Goal: Transaction & Acquisition: Purchase product/service

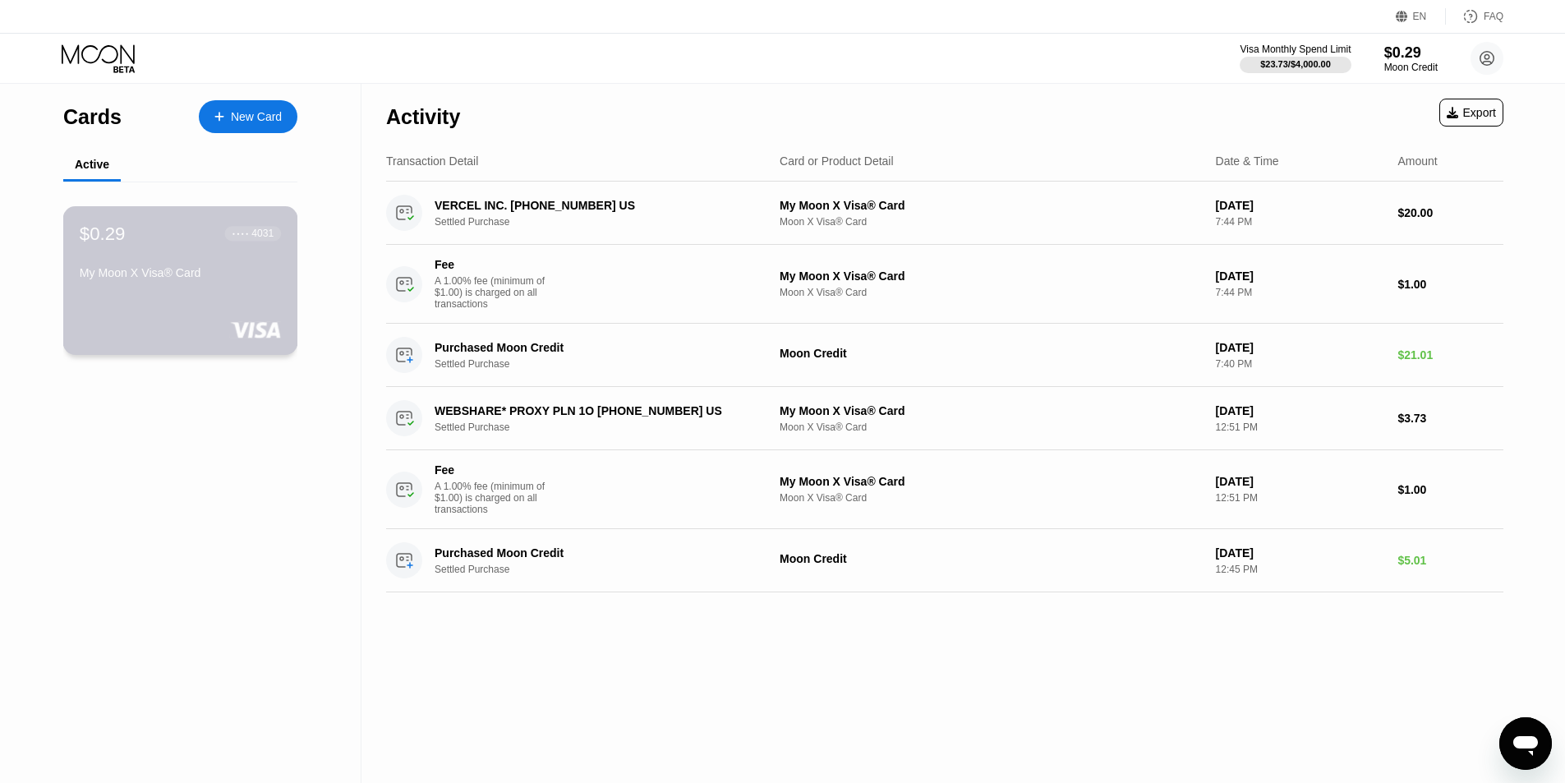
click at [166, 286] on div "My Moon X Visa® Card" at bounding box center [180, 276] width 201 height 20
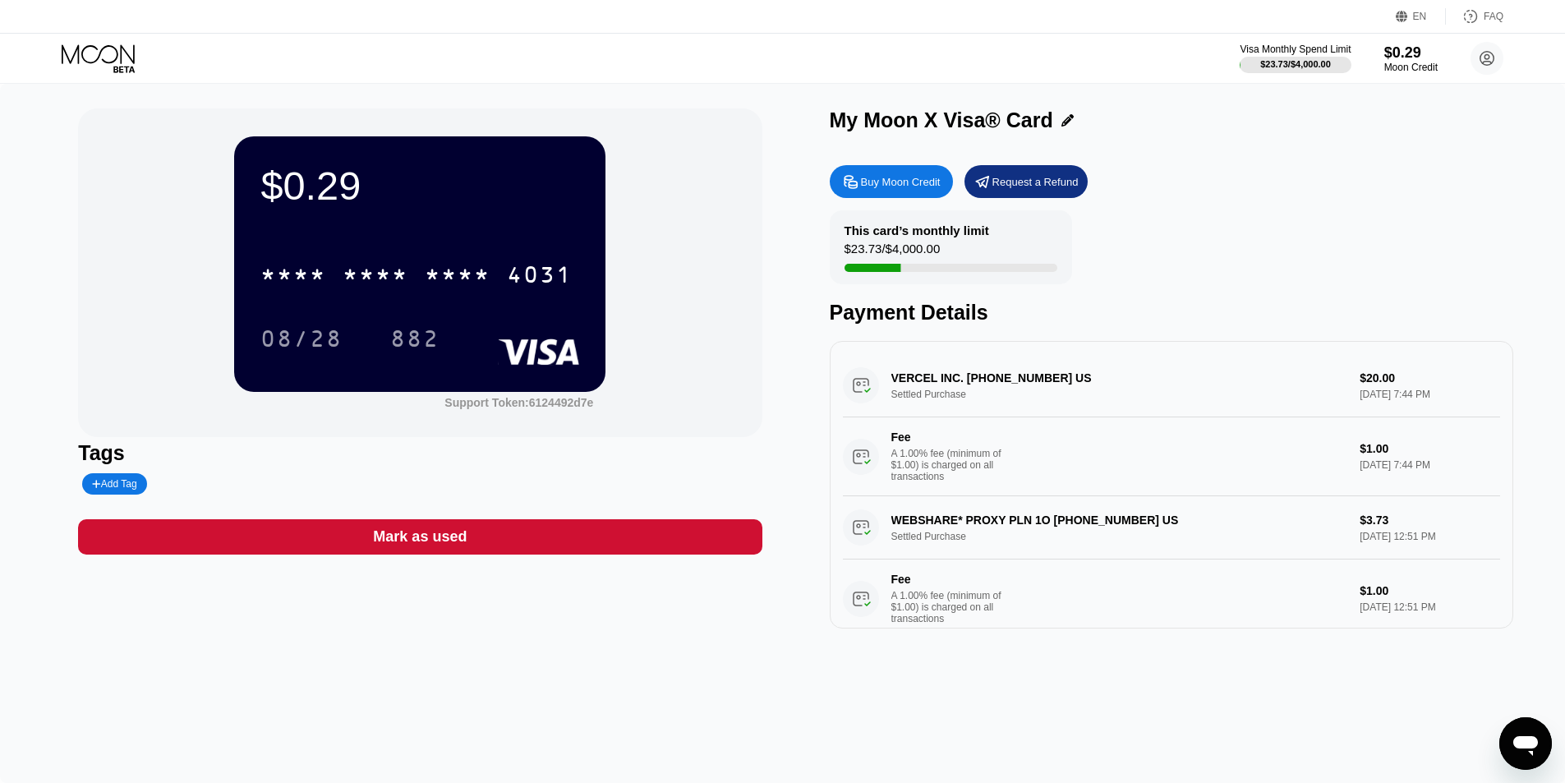
click at [517, 245] on div "* * * * * * * * * * * * 4031" at bounding box center [419, 270] width 319 height 56
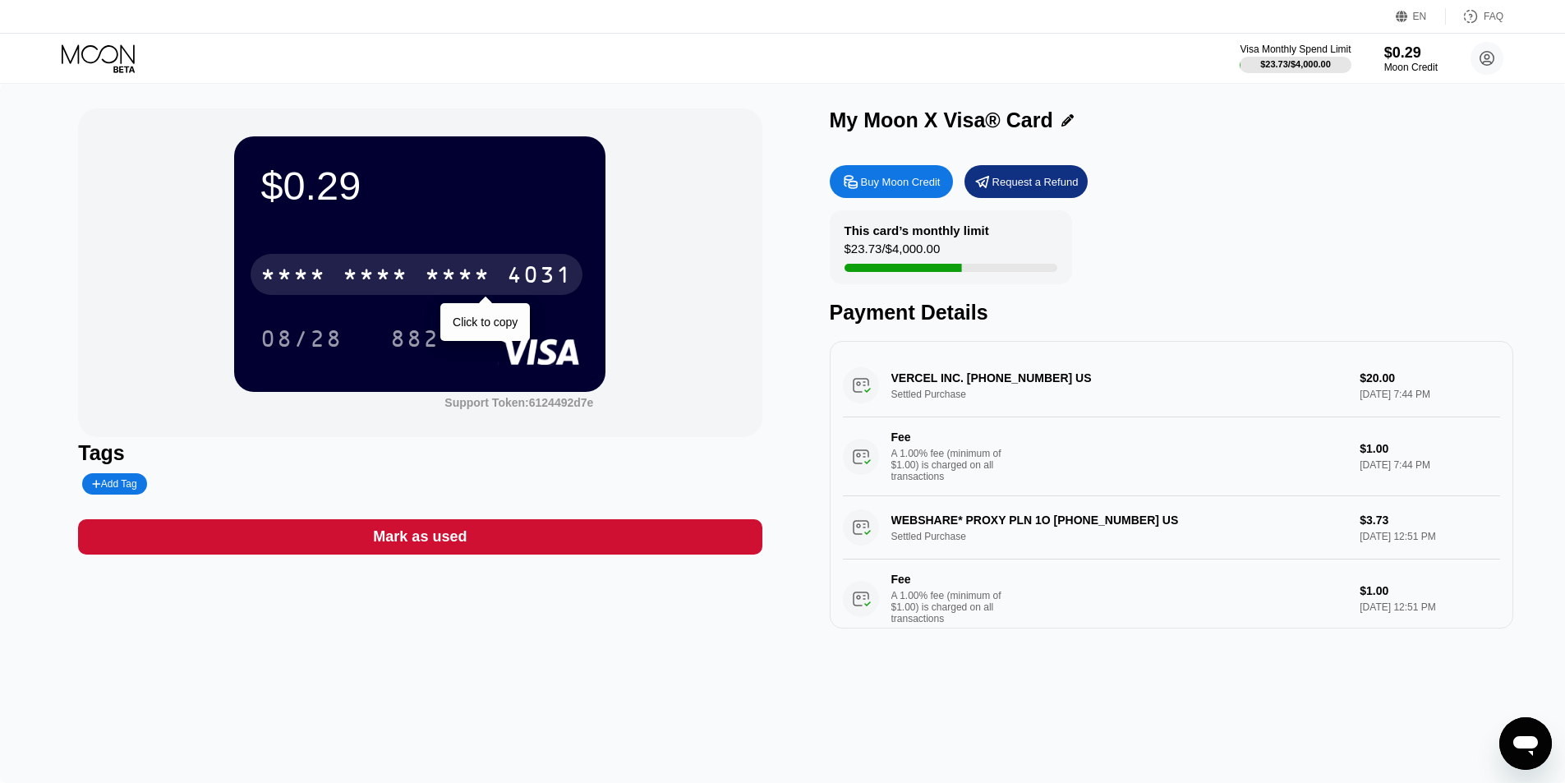
click at [449, 279] on div "* * * *" at bounding box center [458, 277] width 66 height 26
click at [449, 279] on div "2146" at bounding box center [458, 277] width 66 height 26
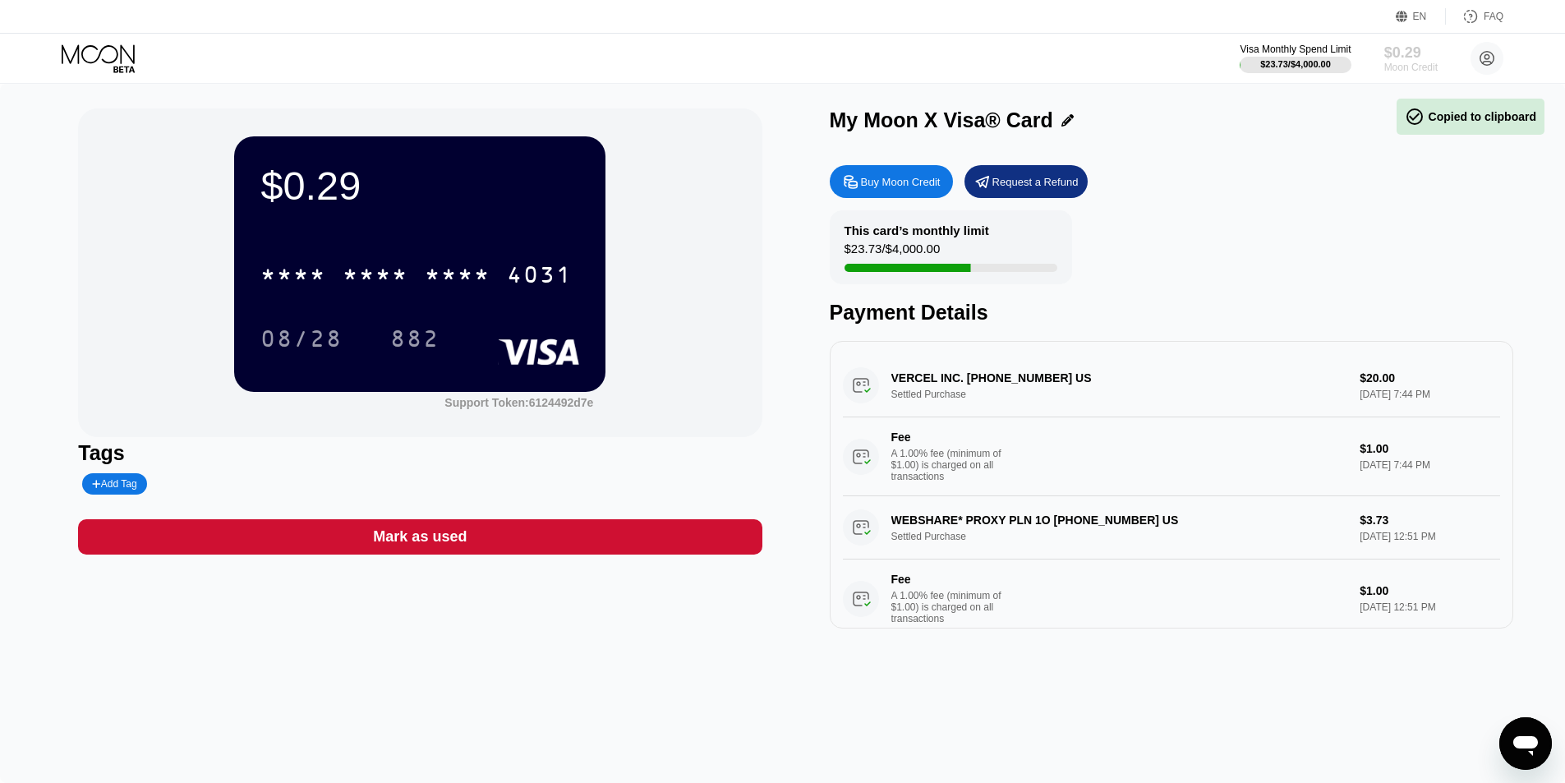
drag, startPoint x: 1412, startPoint y: 67, endPoint x: 1411, endPoint y: 76, distance: 9.1
click at [1411, 76] on div "Visa Monthly Spend Limit $23.73 / $4,000.00 $0.29 Moon Credit Ben Davis dev.ben…" at bounding box center [782, 58] width 1565 height 49
click at [1412, 66] on div "Moon Credit" at bounding box center [1411, 68] width 55 height 12
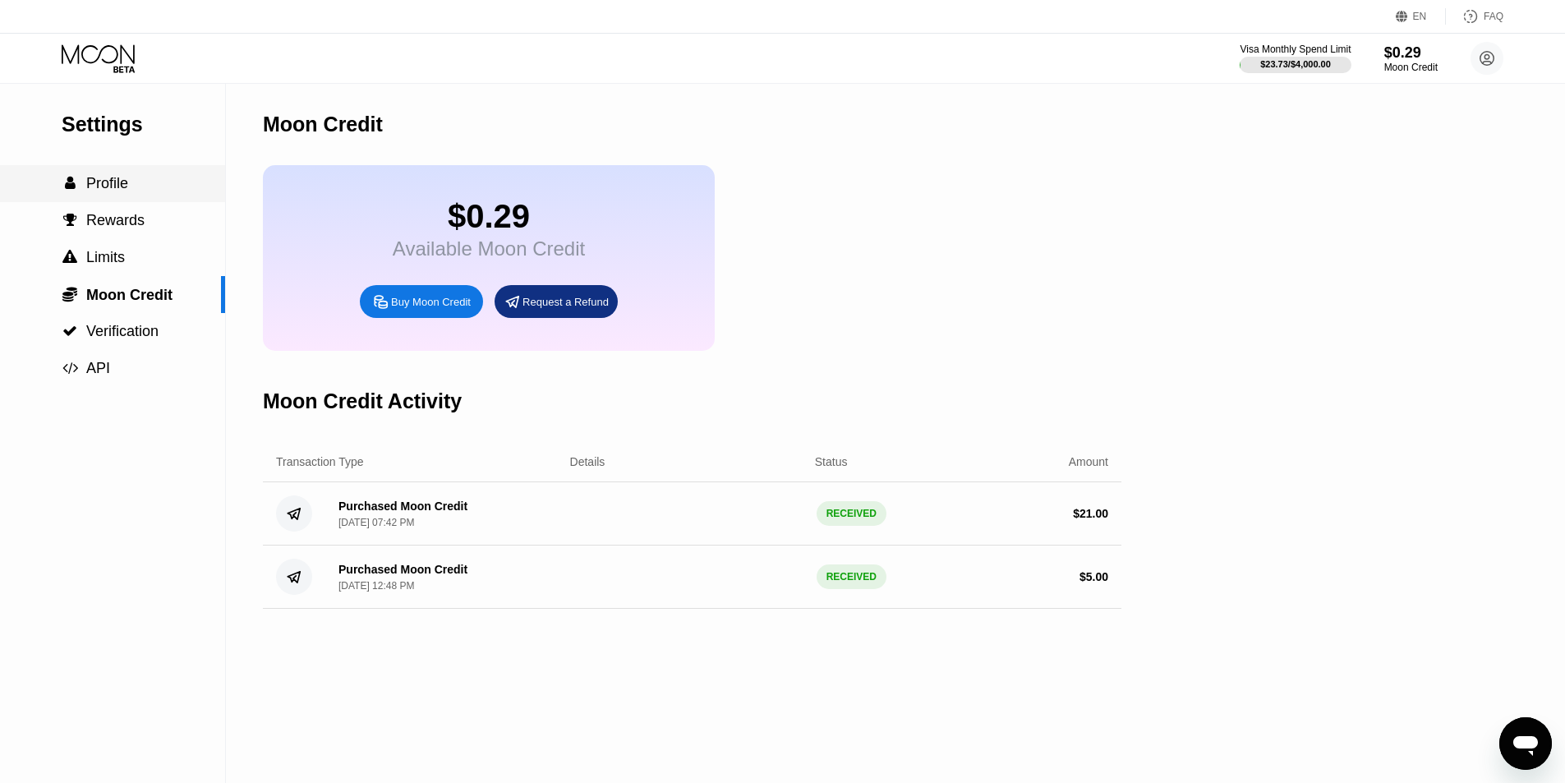
click at [114, 191] on span "Profile" at bounding box center [107, 183] width 42 height 16
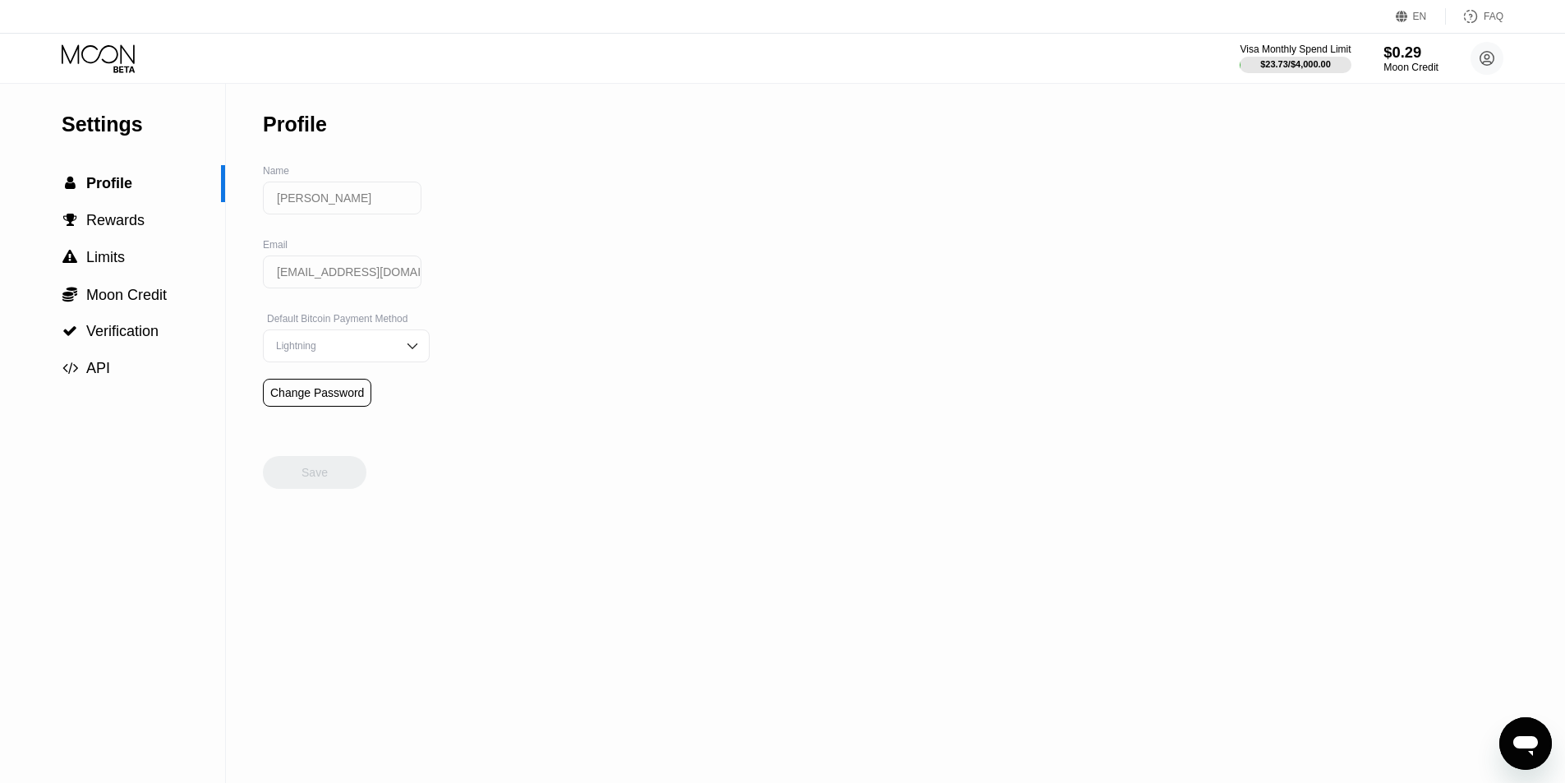
click at [1401, 60] on div "$0.29" at bounding box center [1411, 52] width 55 height 17
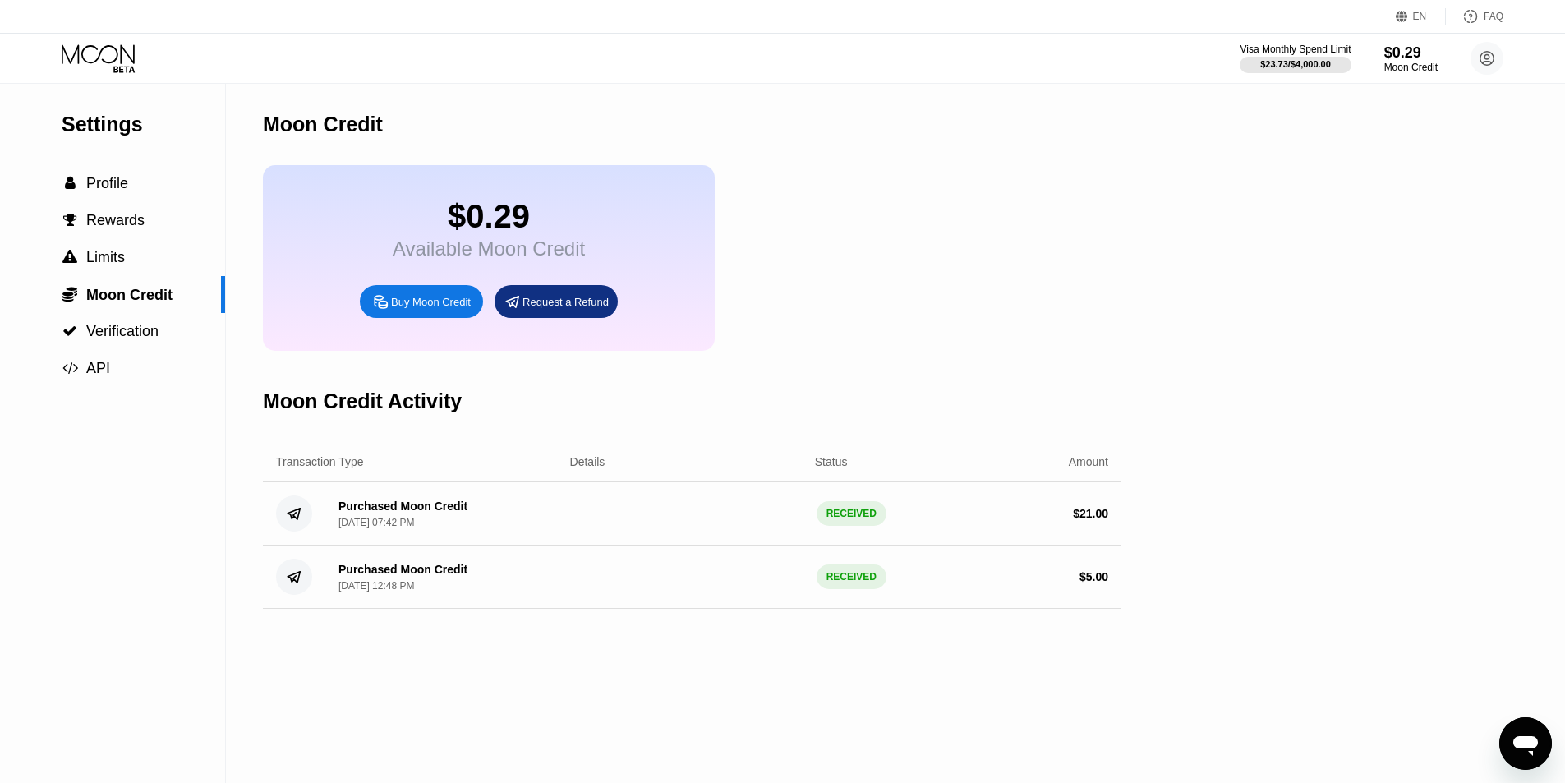
click at [99, 51] on icon at bounding box center [100, 58] width 76 height 29
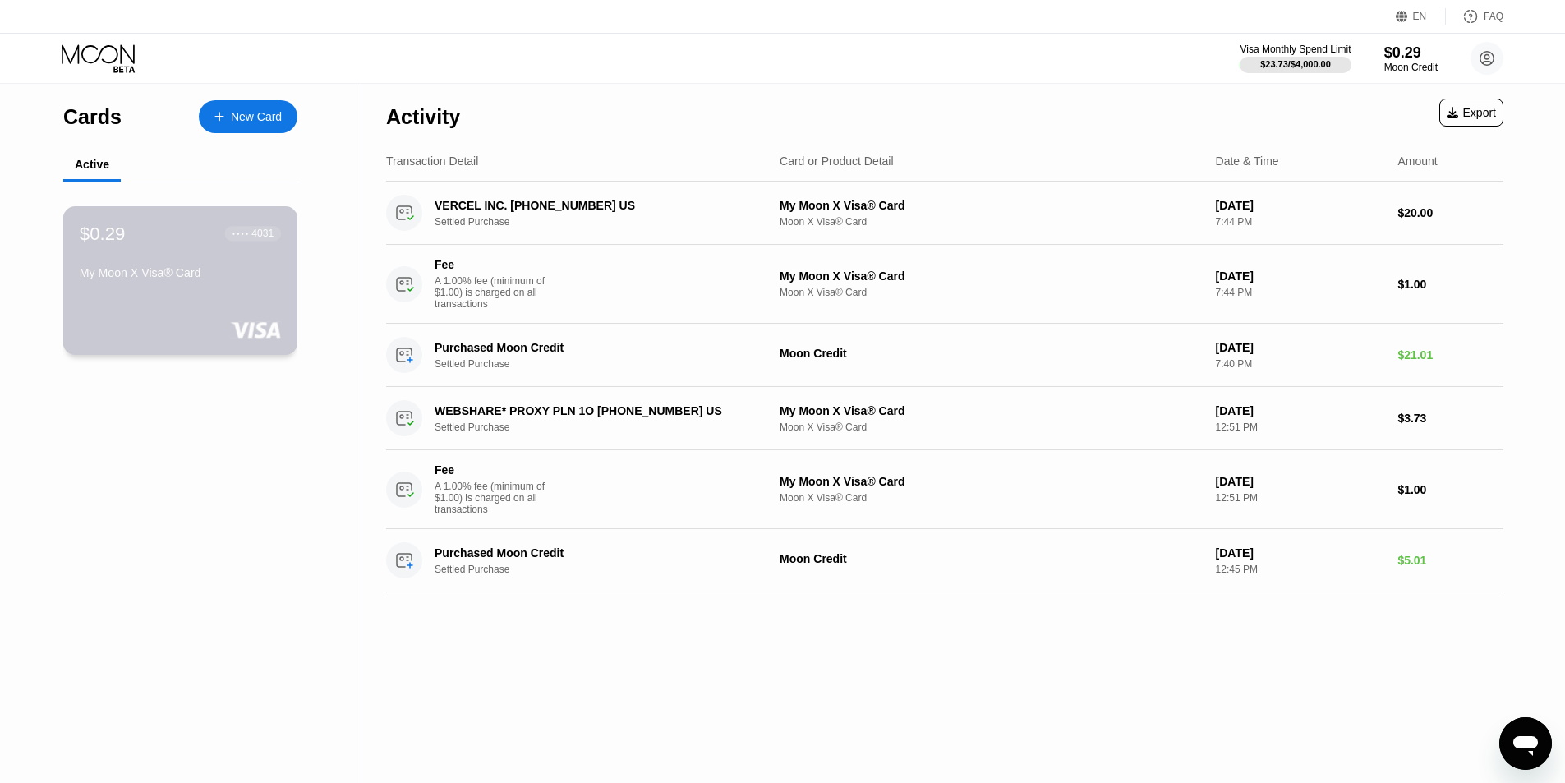
click at [154, 286] on div "My Moon X Visa® Card" at bounding box center [180, 276] width 201 height 20
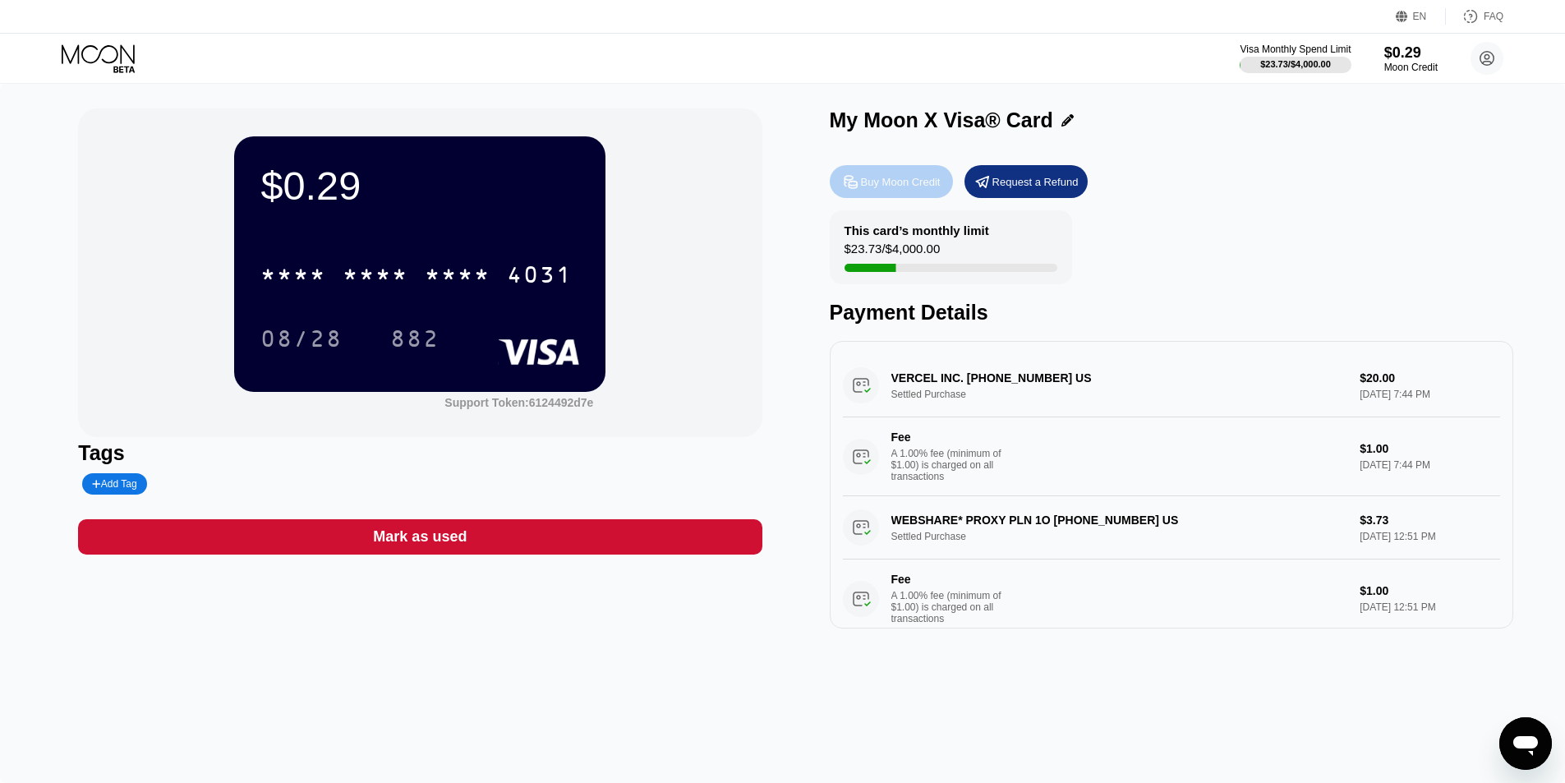
click at [883, 181] on div "Buy Moon Credit" at bounding box center [901, 182] width 80 height 14
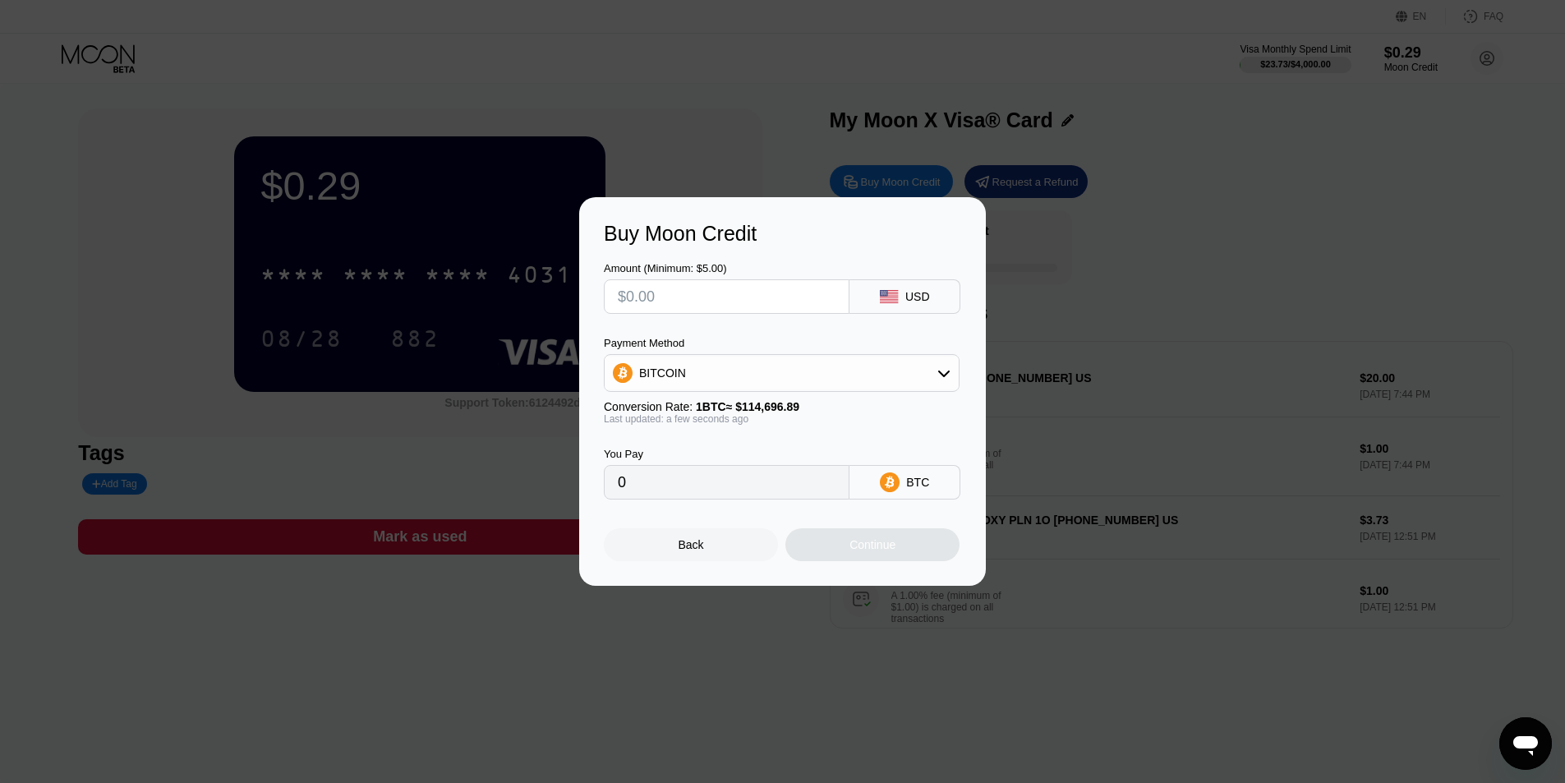
click at [720, 366] on div "BITCOIN" at bounding box center [782, 373] width 354 height 33
click at [749, 497] on div "USDC on Polygon" at bounding box center [792, 490] width 310 height 13
click at [755, 298] on input "text" at bounding box center [727, 296] width 218 height 33
type input "$3"
type input "3.00000000"
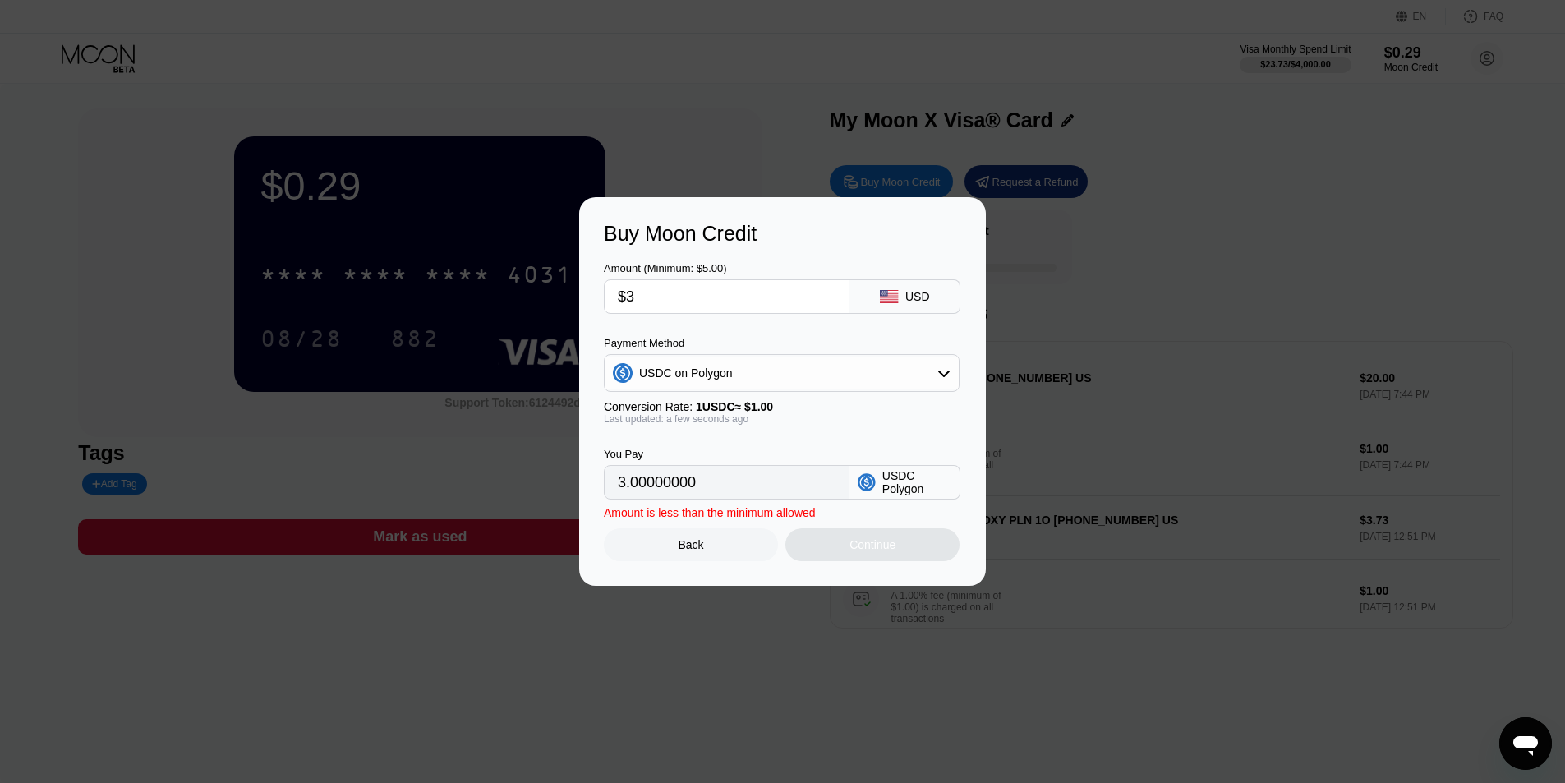
type input "$33"
type input "33.00000000"
type input "$3"
type input "3.00000000"
type input "$32"
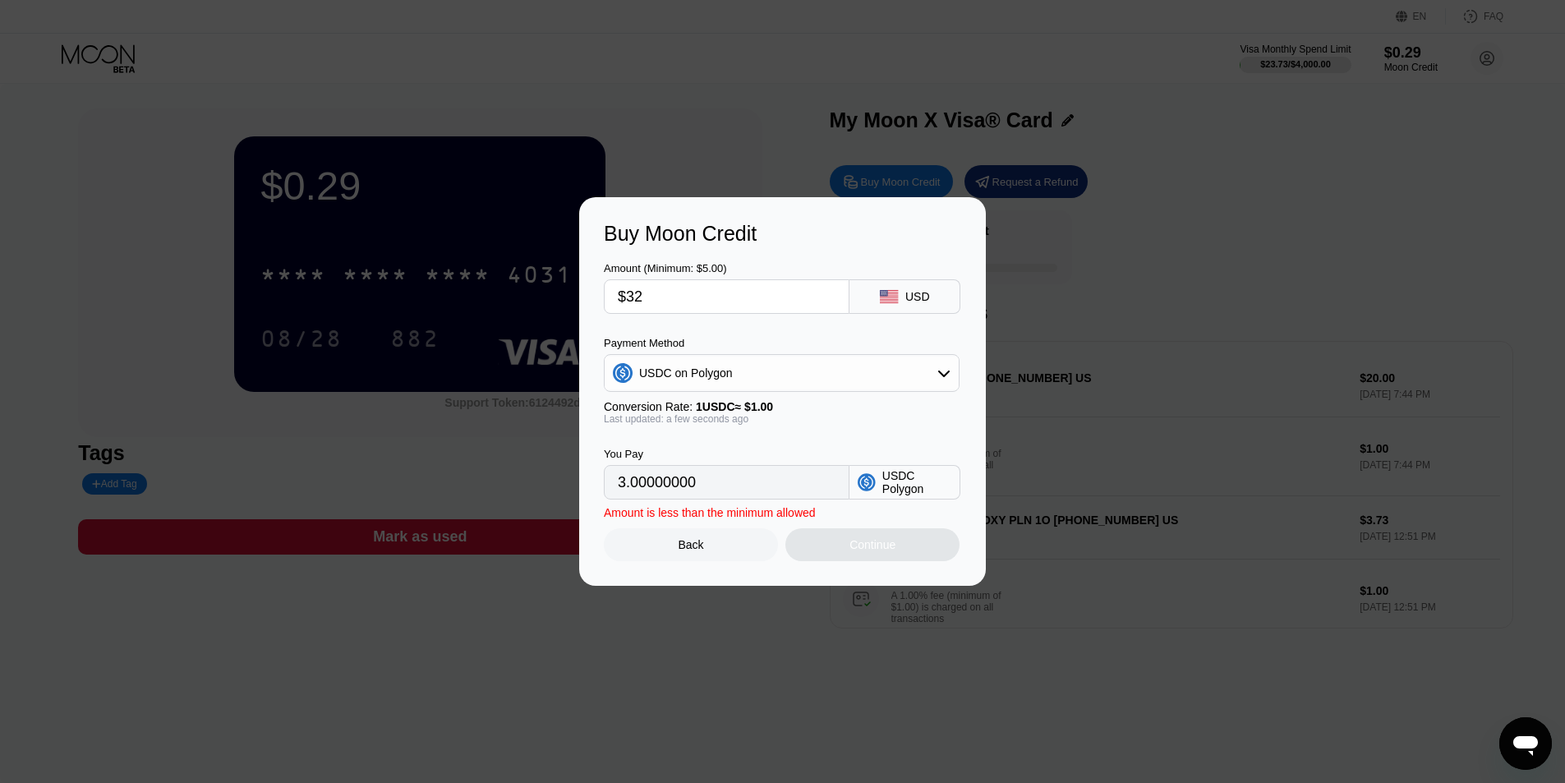
type input "32.00000000"
drag, startPoint x: 634, startPoint y: 296, endPoint x: 653, endPoint y: 296, distance: 18.9
click at [653, 296] on input "$32" at bounding box center [727, 296] width 218 height 33
type input "$31"
type input "31.00000000"
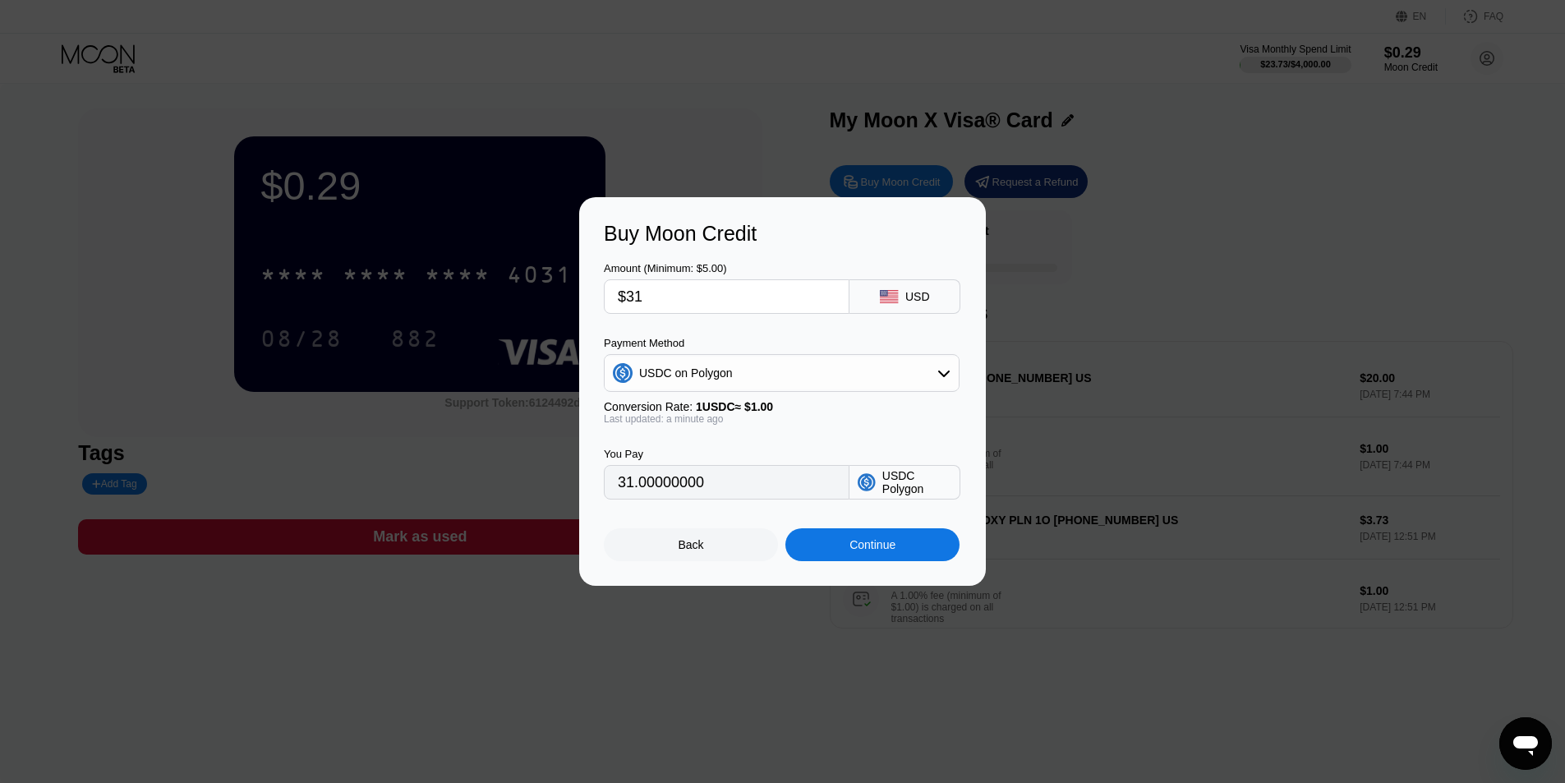
type input "$31"
click at [873, 546] on div "Continue" at bounding box center [873, 544] width 46 height 13
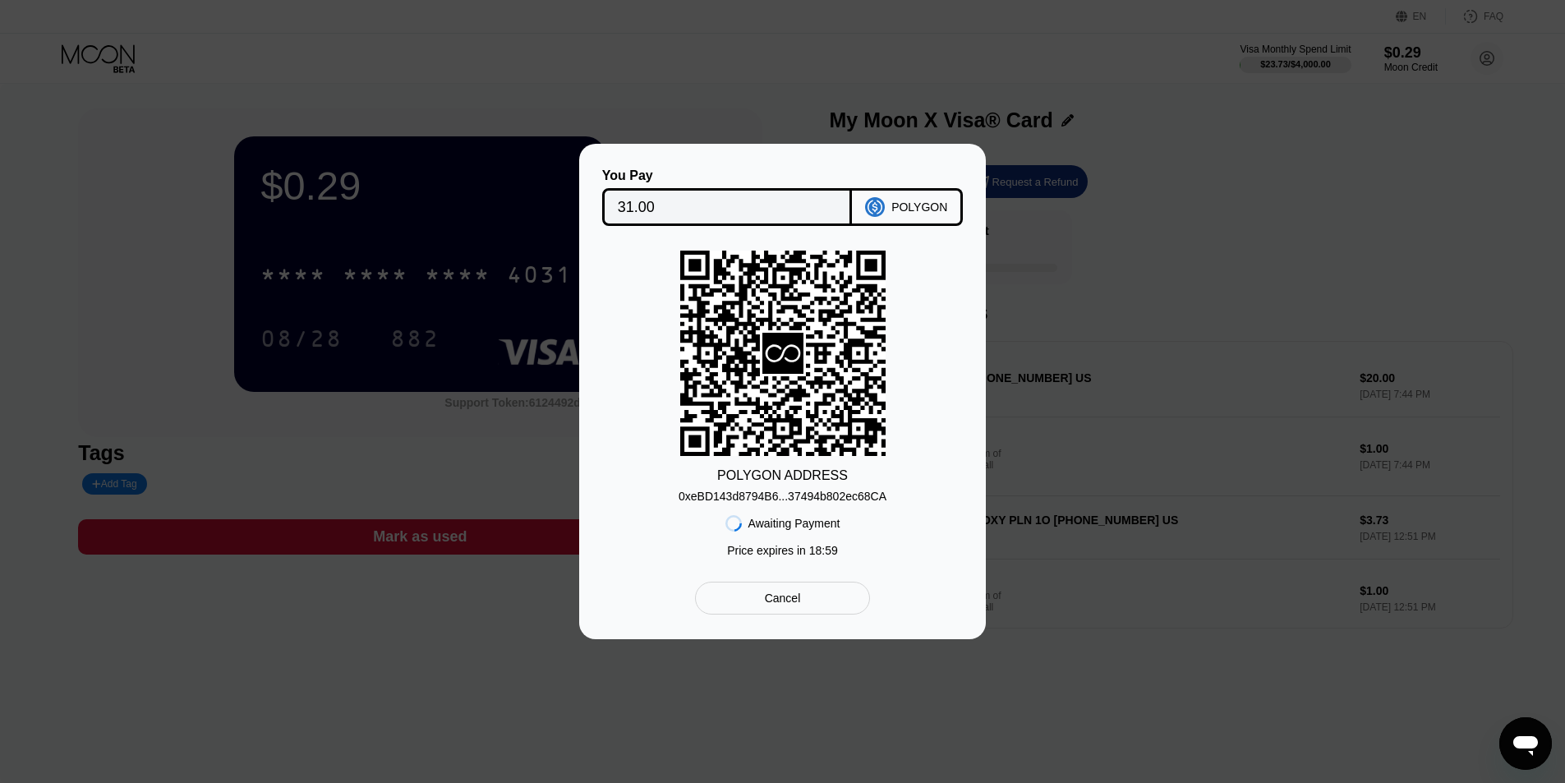
click at [808, 487] on div "0xeBD143d8794B6...37494b802ec68CA" at bounding box center [783, 493] width 208 height 20
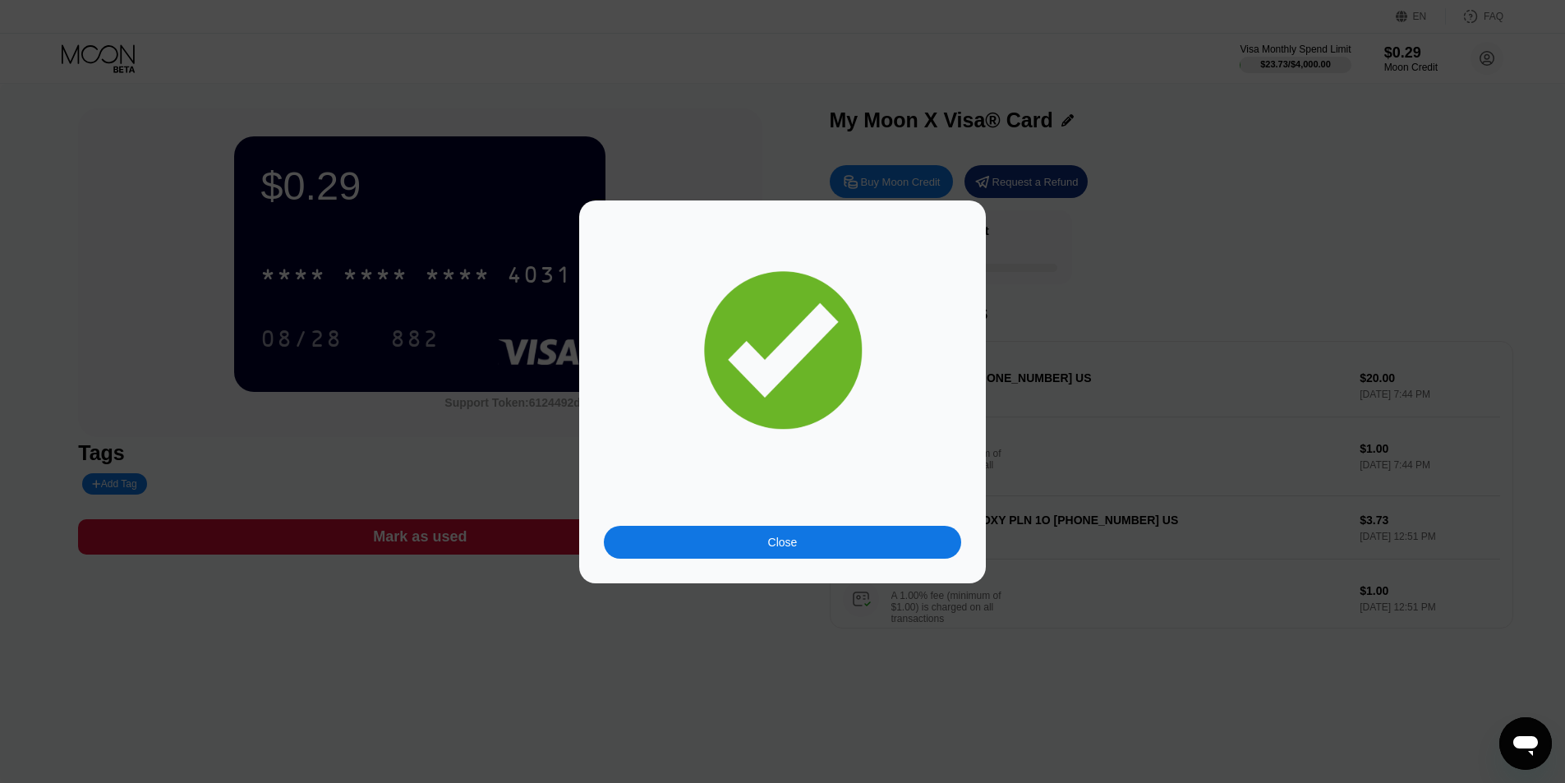
click at [843, 546] on div "Close" at bounding box center [782, 542] width 357 height 33
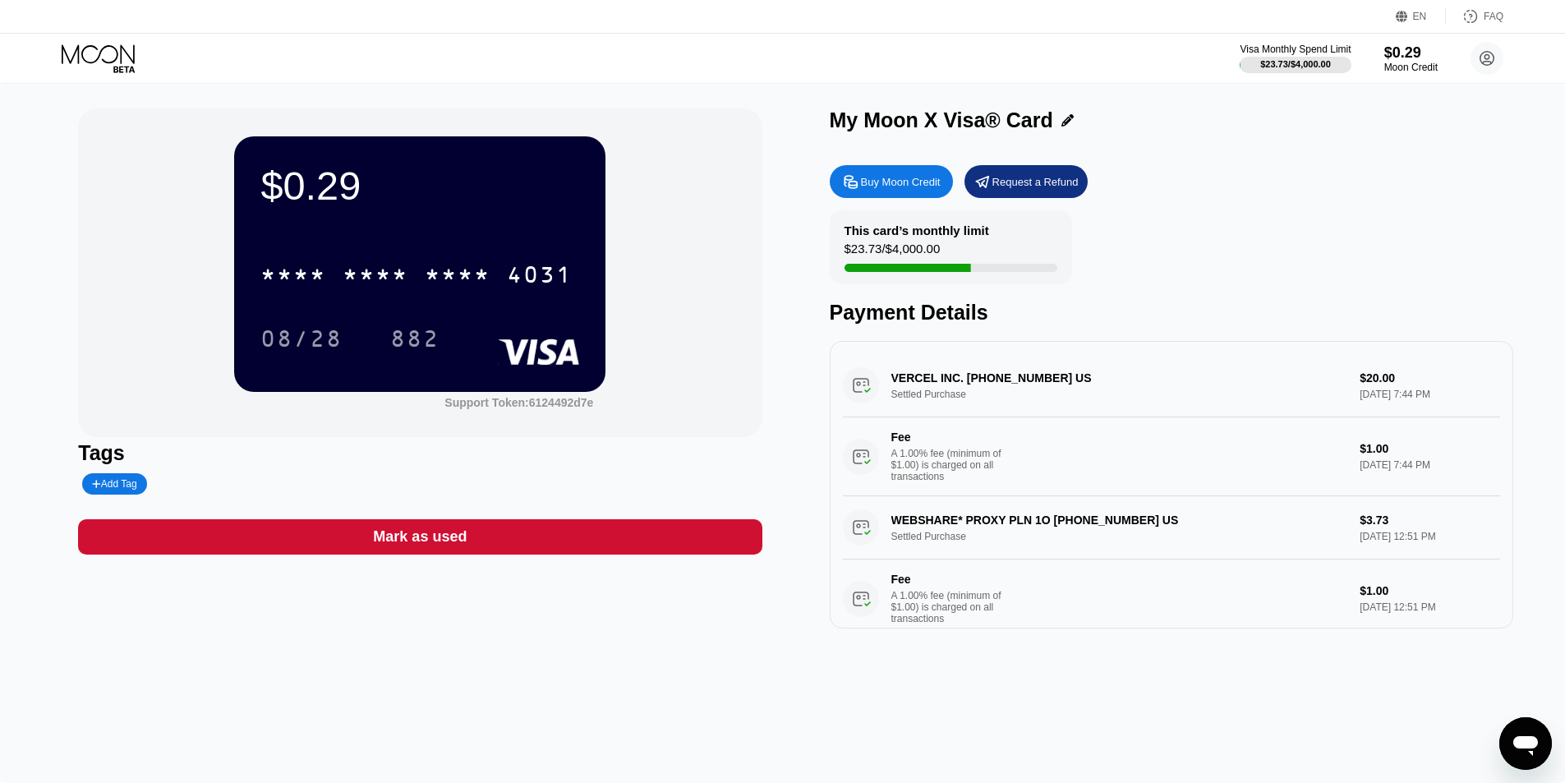
click at [924, 264] on div "$23.73 / $4,000.00" at bounding box center [893, 253] width 96 height 22
click at [937, 246] on div "$23.73 / $4,000.00" at bounding box center [893, 253] width 96 height 22
click at [1408, 50] on div "$0.29" at bounding box center [1411, 52] width 55 height 17
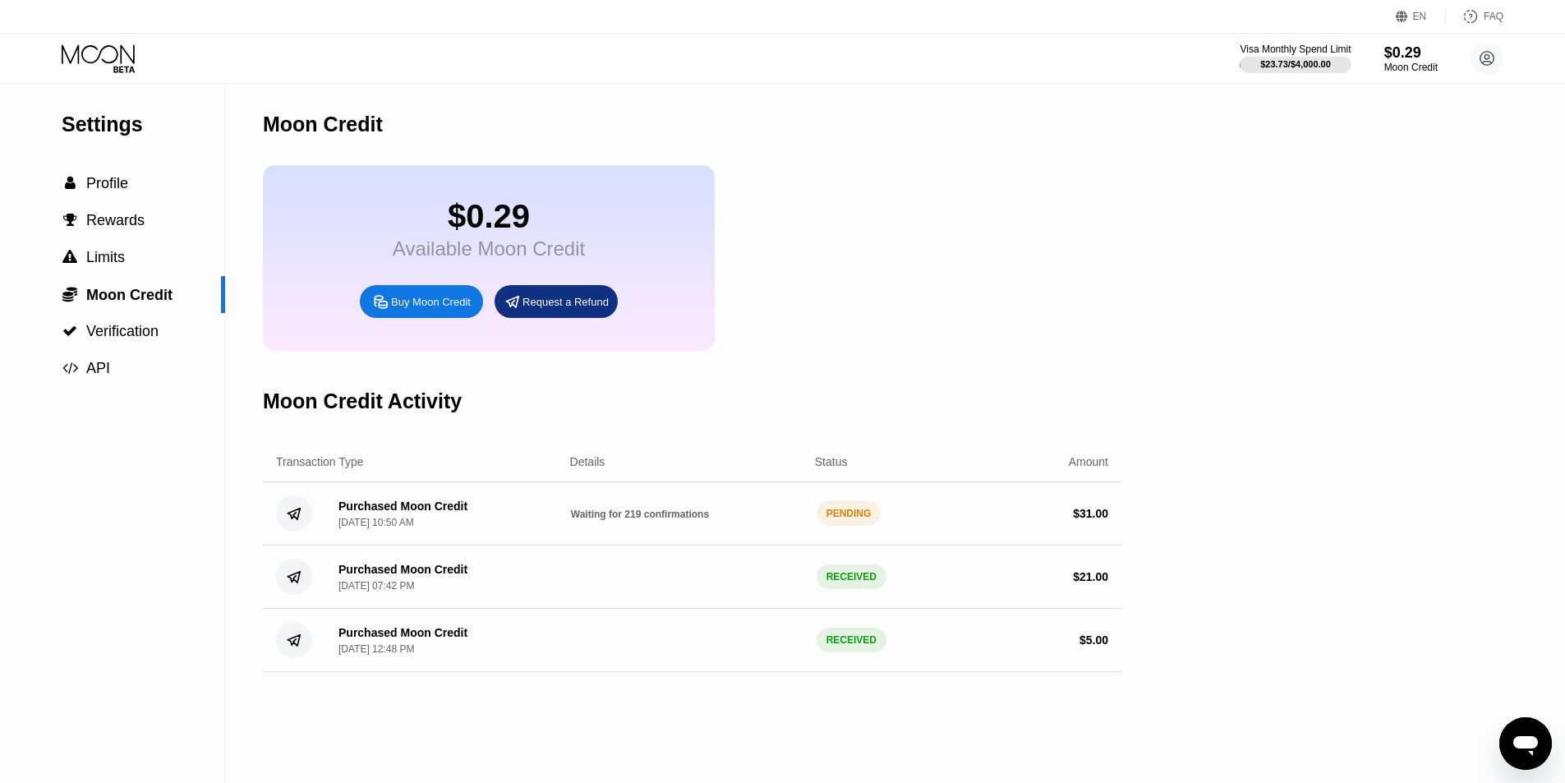
drag, startPoint x: 553, startPoint y: 547, endPoint x: 722, endPoint y: 549, distance: 169.3
click at [725, 546] on div "Purchased Moon Credit Sep 21, 2025, 10:50 AM Waiting for 219 confirmations PEND…" at bounding box center [692, 513] width 859 height 63
drag, startPoint x: 717, startPoint y: 540, endPoint x: 546, endPoint y: 534, distance: 171.8
click at [547, 534] on div "Purchased Moon Credit Sep 21, 2025, 10:50 AM Waiting for 219 confirmations PEND…" at bounding box center [692, 513] width 859 height 63
click at [1527, 744] on icon "Open messaging window" at bounding box center [1525, 746] width 25 height 20
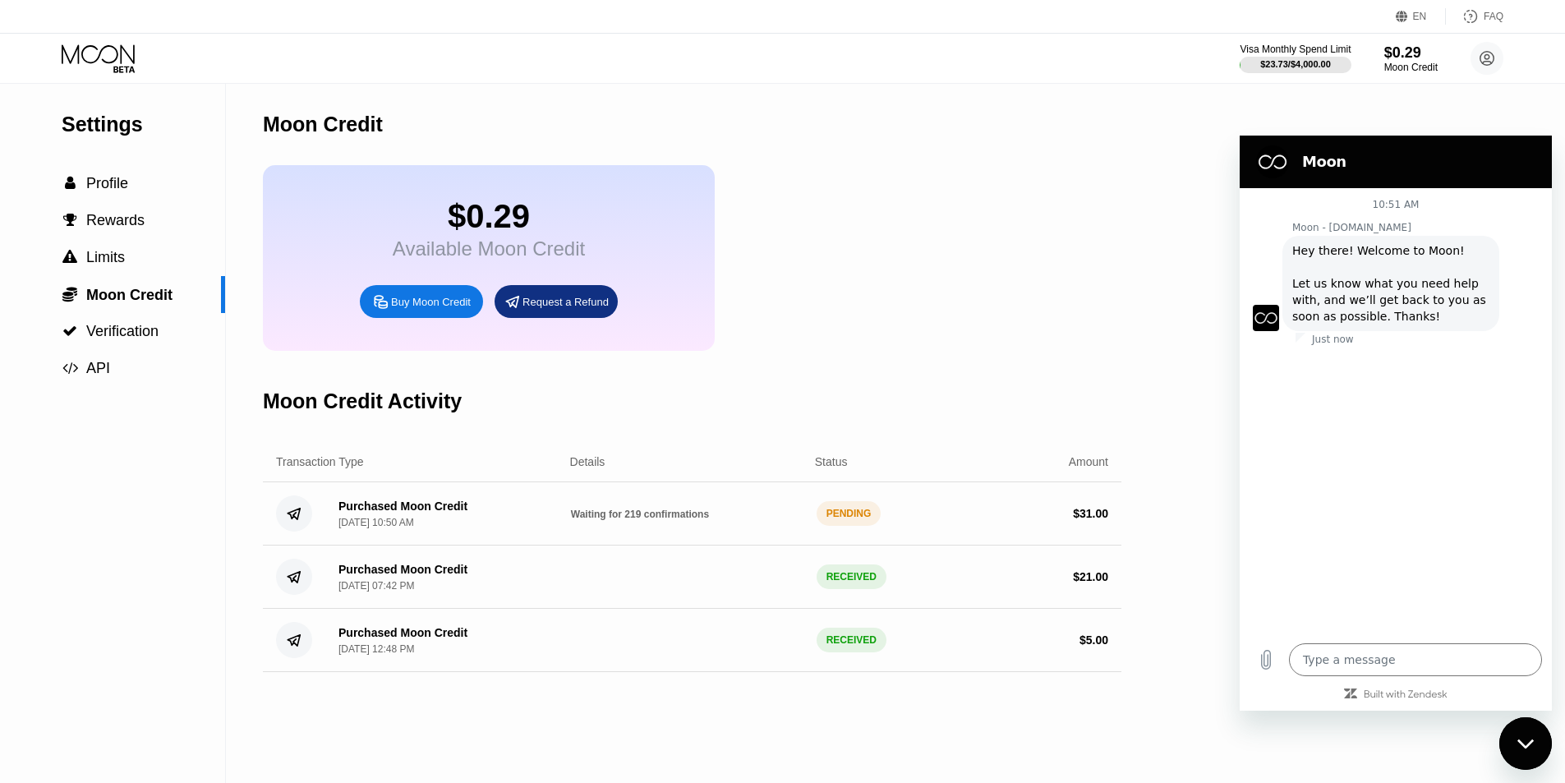
type textarea "x"
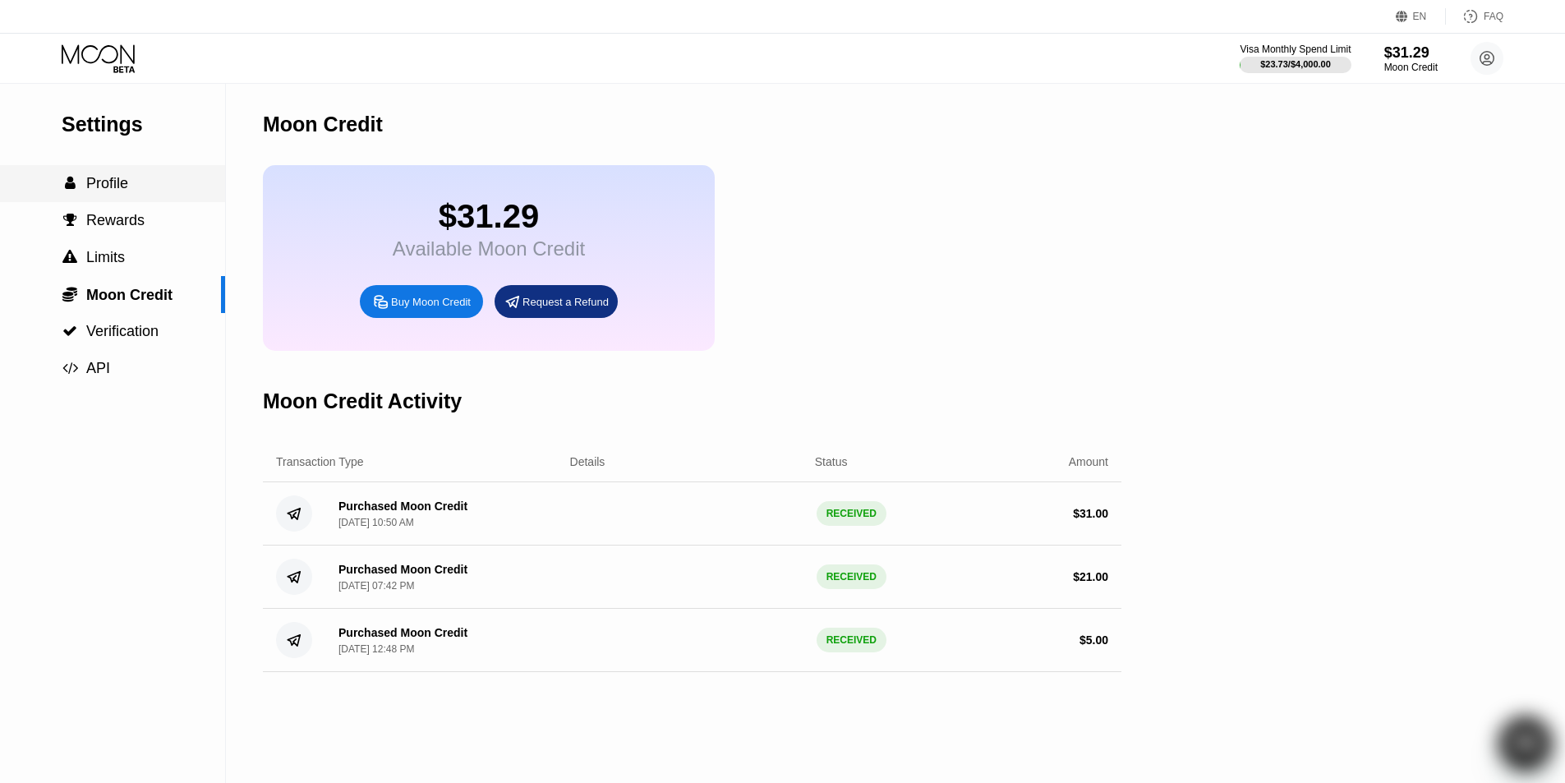
click at [159, 190] on div " Profile" at bounding box center [112, 183] width 225 height 17
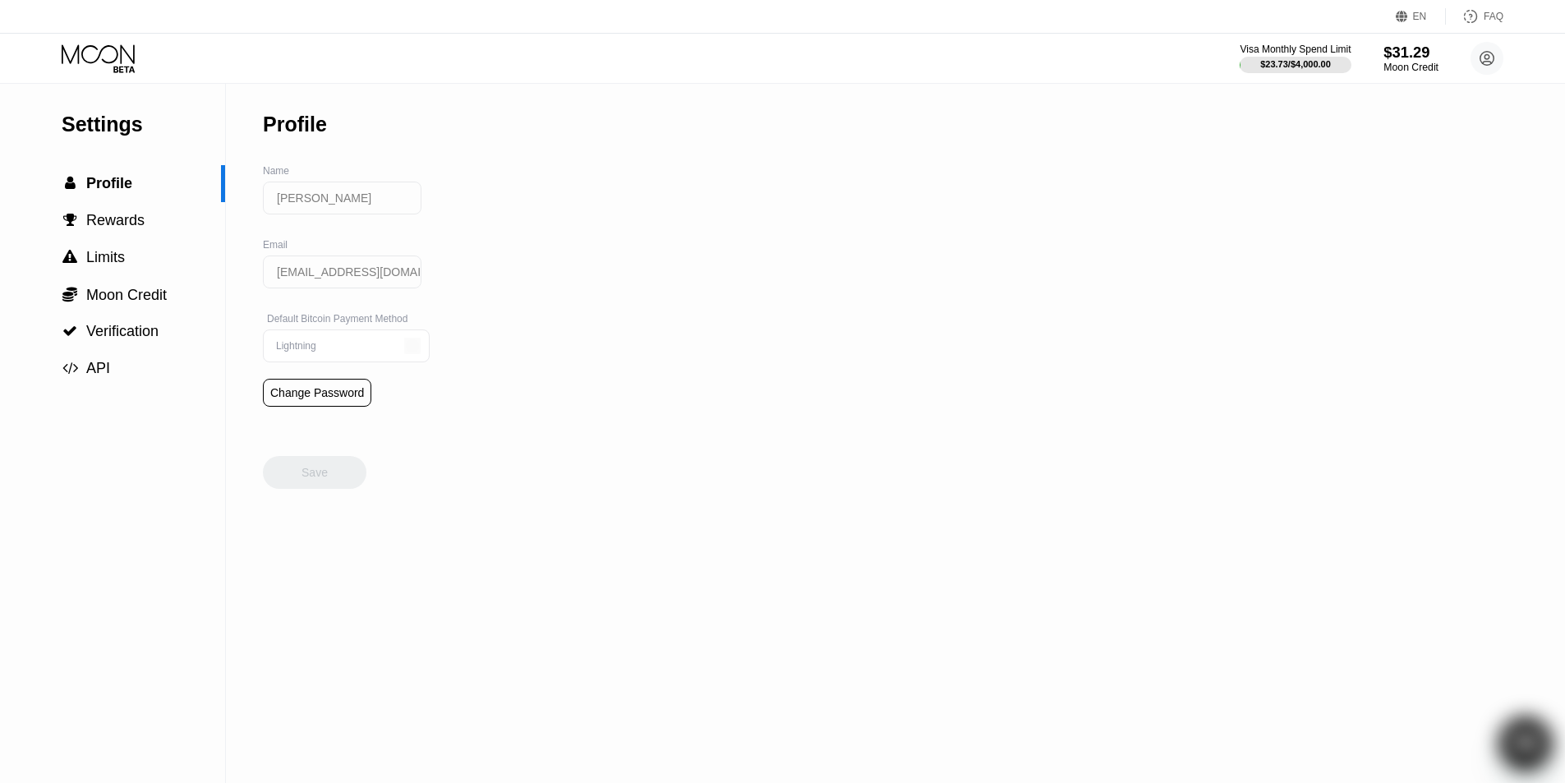
click at [1408, 54] on div "$31.29" at bounding box center [1411, 52] width 55 height 17
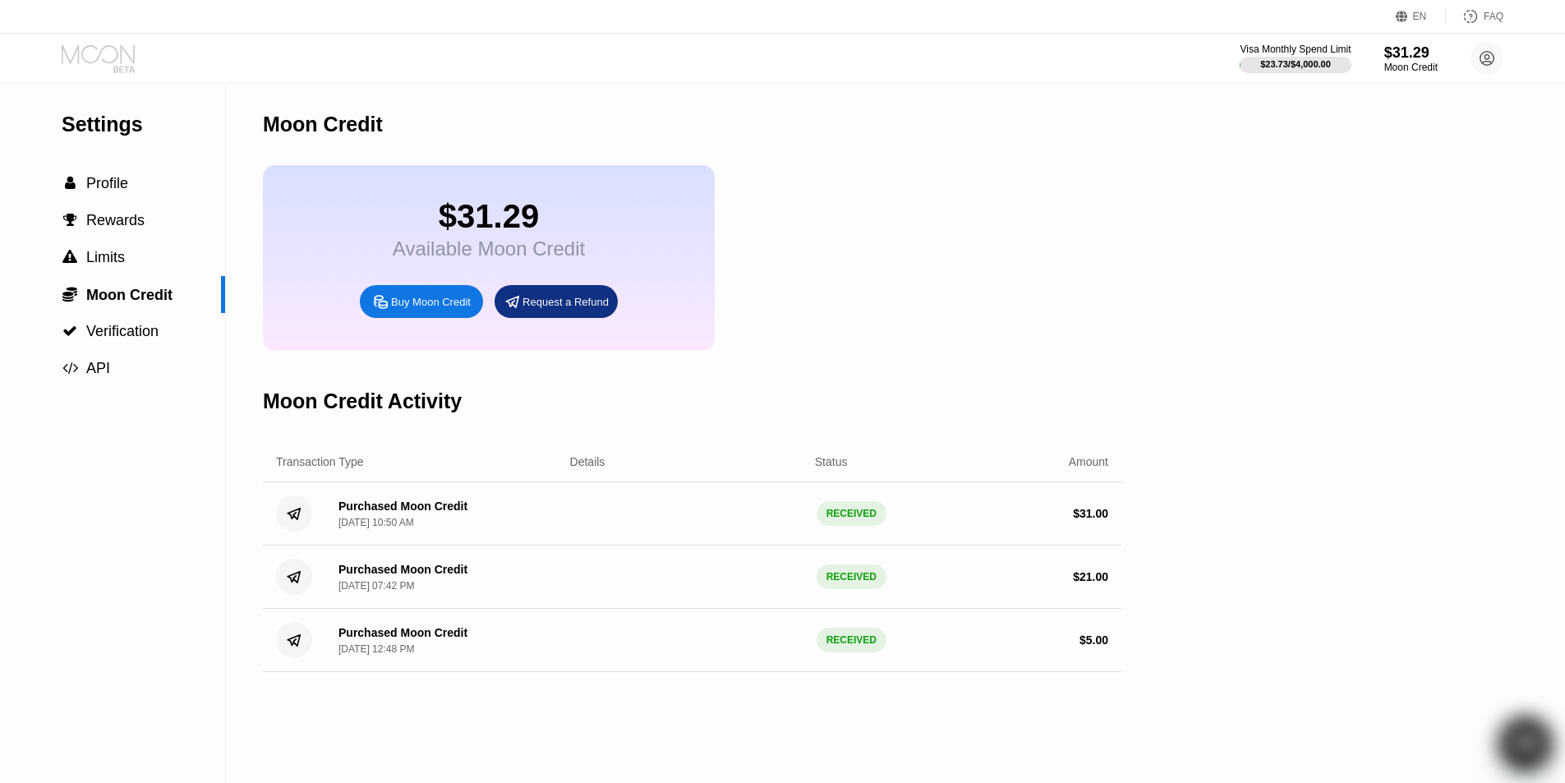
click at [72, 64] on icon at bounding box center [100, 58] width 76 height 29
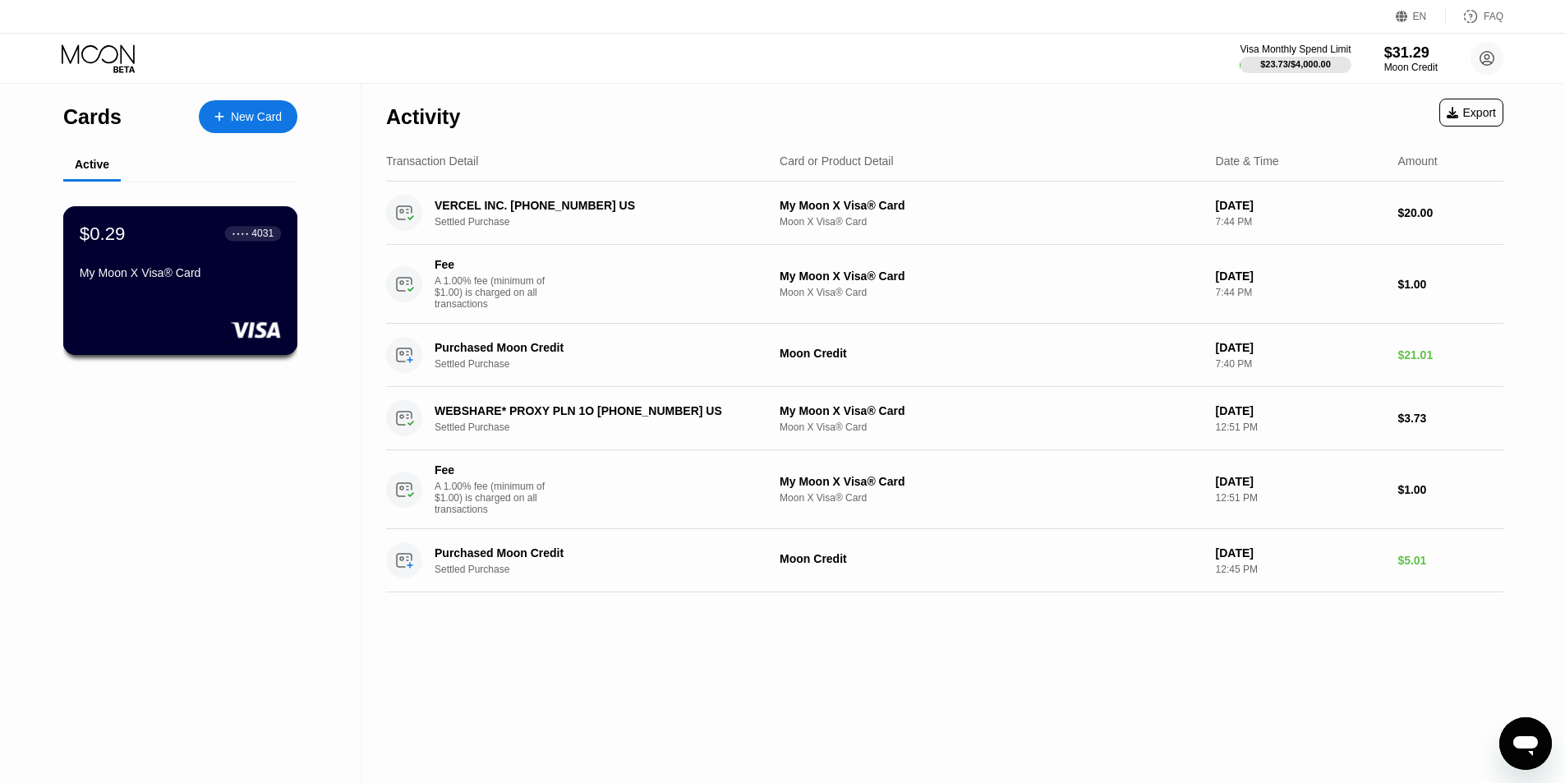
click at [95, 308] on div "$0.29 ● ● ● ● 4031 My Moon X Visa® Card" at bounding box center [180, 280] width 235 height 149
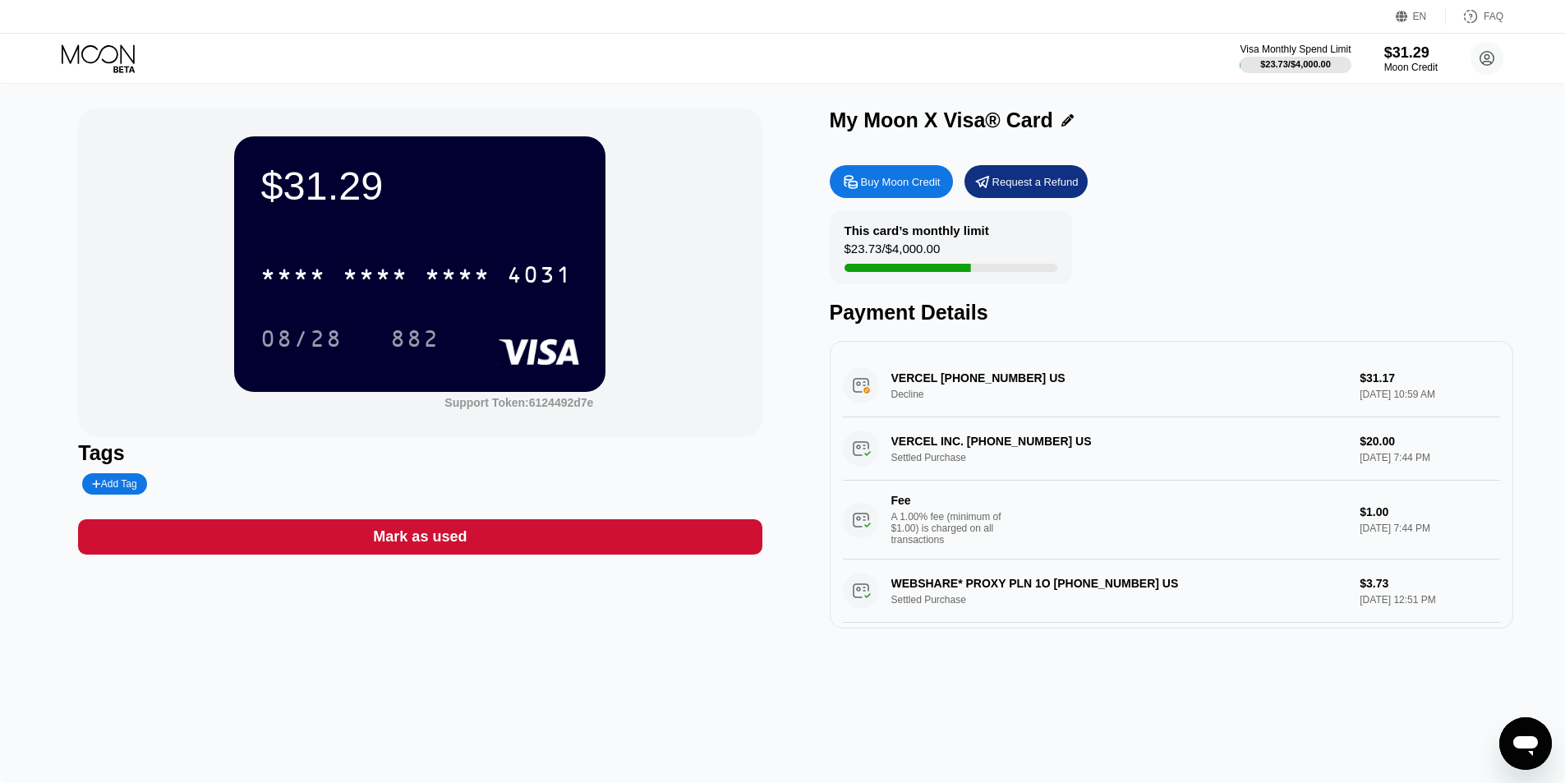
click at [413, 255] on div "* * * * * * * * * * * * 4031" at bounding box center [419, 270] width 319 height 56
click at [1417, 61] on div "$31.29" at bounding box center [1411, 52] width 55 height 17
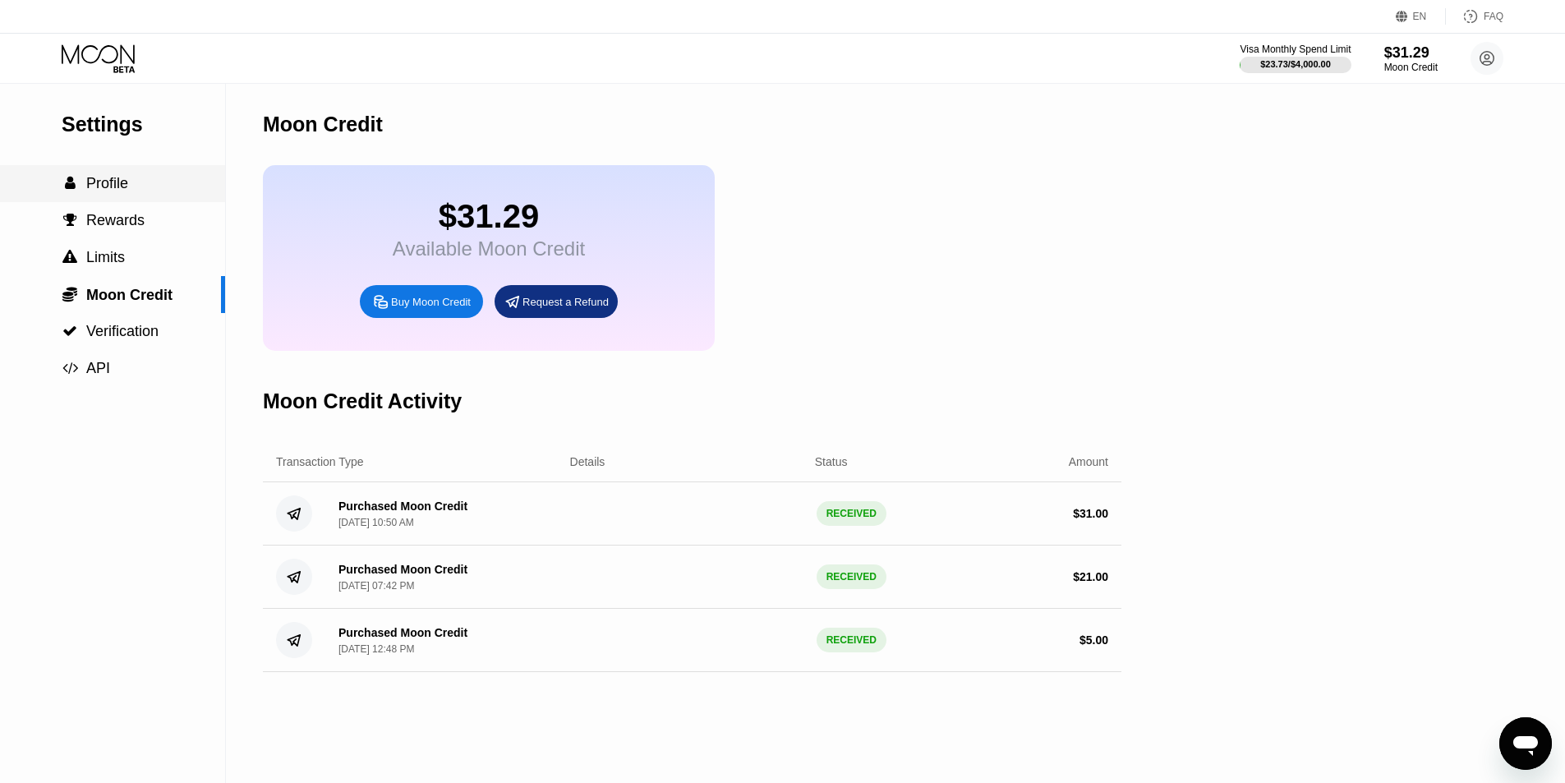
click at [157, 187] on div " Profile" at bounding box center [112, 183] width 225 height 17
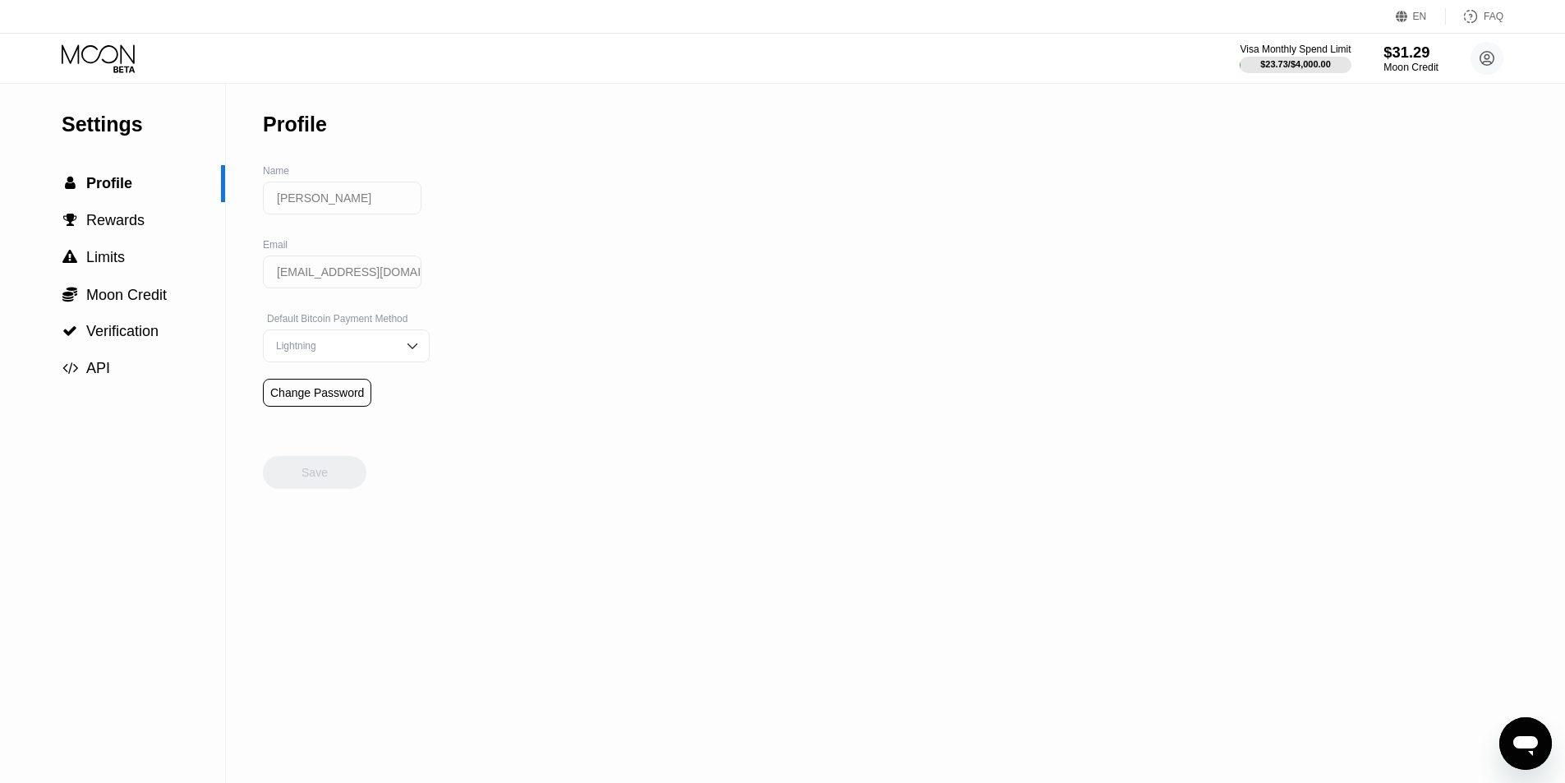
click at [1398, 56] on div "$31.29" at bounding box center [1411, 52] width 55 height 17
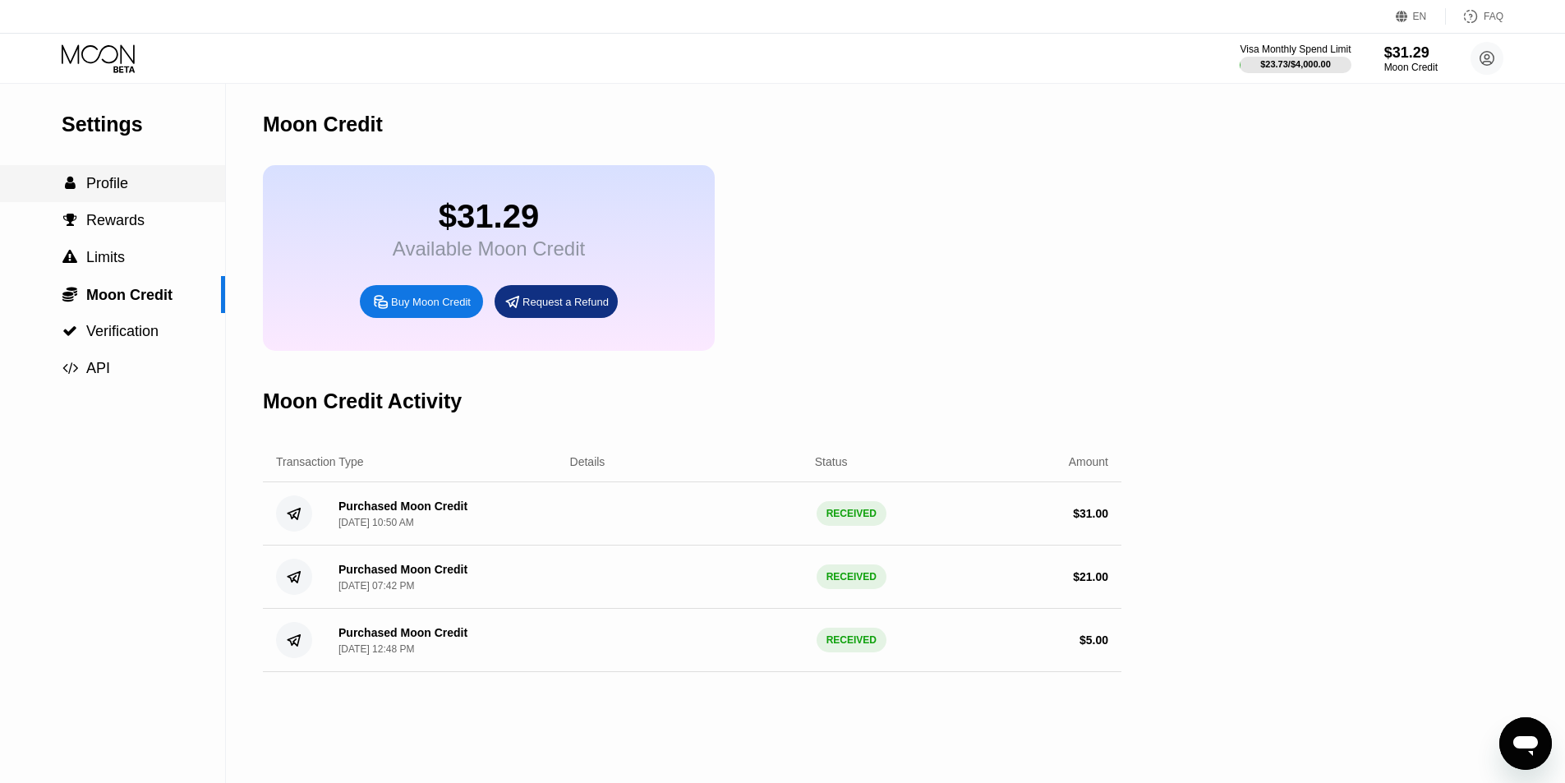
click at [139, 187] on div " Profile" at bounding box center [112, 183] width 225 height 17
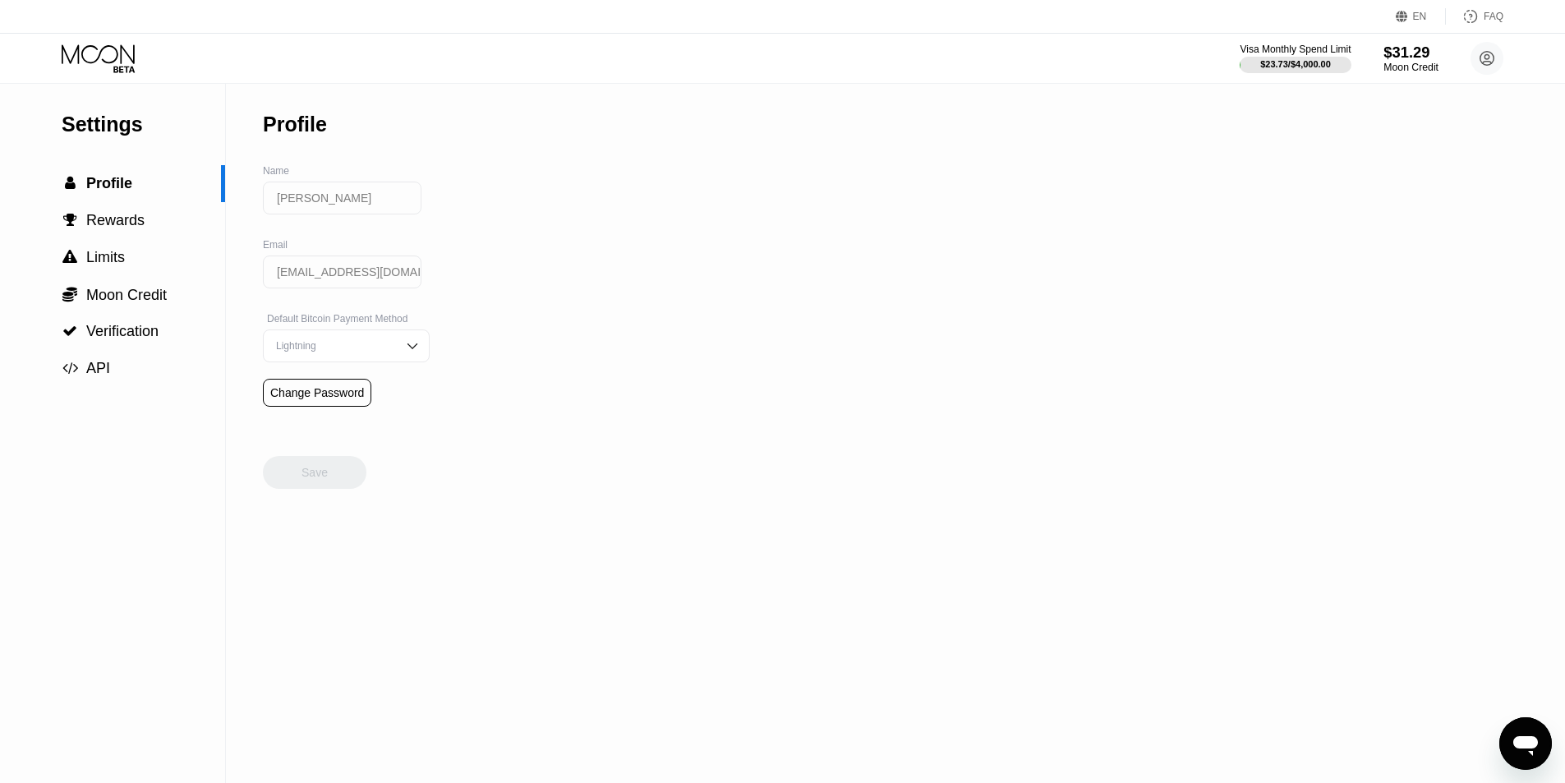
click at [1423, 58] on div "$31.29" at bounding box center [1411, 52] width 55 height 17
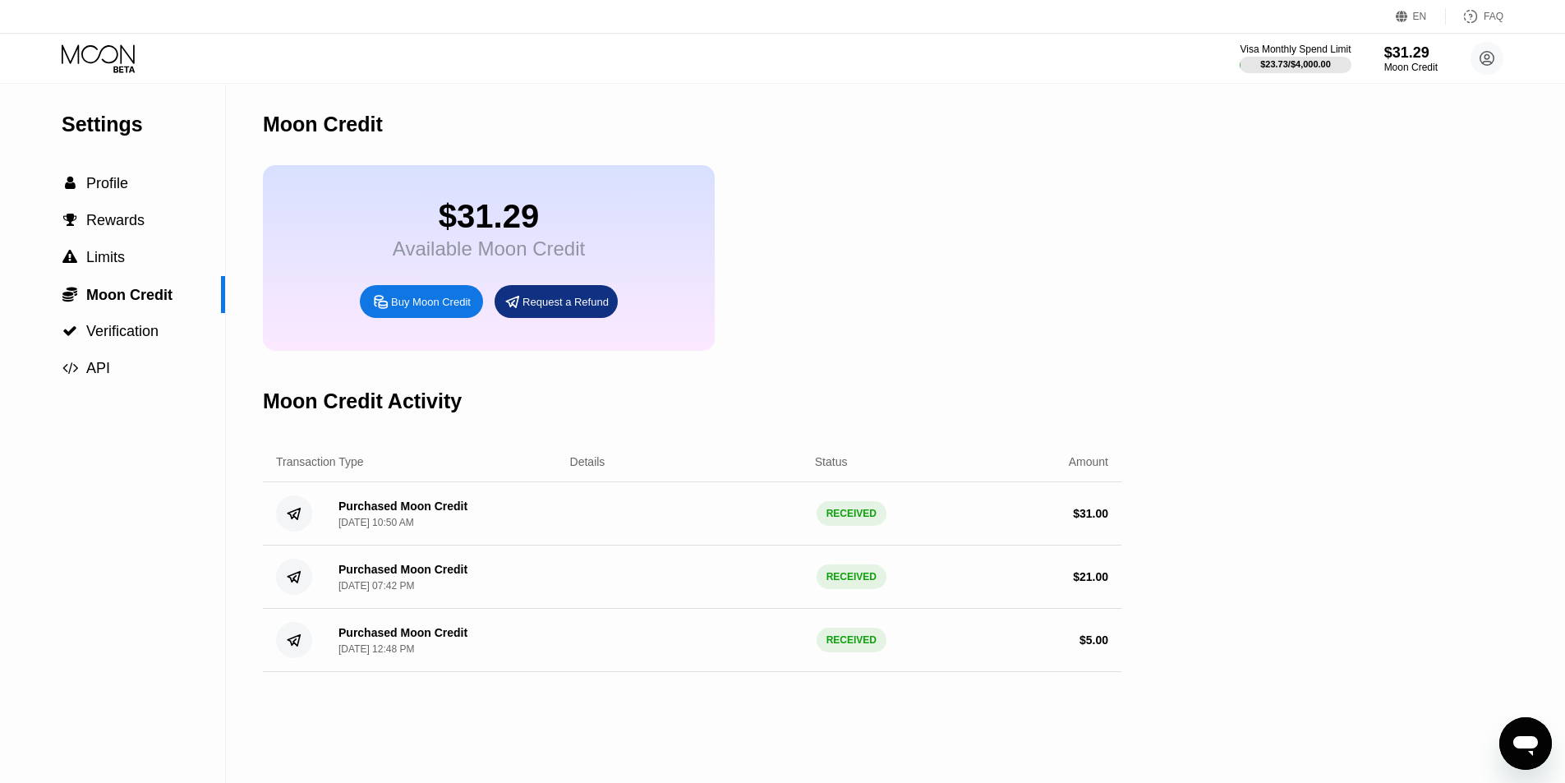
drag, startPoint x: 1070, startPoint y: 530, endPoint x: 1148, endPoint y: 530, distance: 78.1
click at [1148, 530] on div "Settings  Profile  Rewards  Limits  Moon Credit  Verification  API Moon C…" at bounding box center [782, 433] width 1565 height 699
click at [1021, 520] on div "$ 31.00" at bounding box center [992, 513] width 233 height 13
click at [139, 183] on div " Profile" at bounding box center [112, 183] width 225 height 17
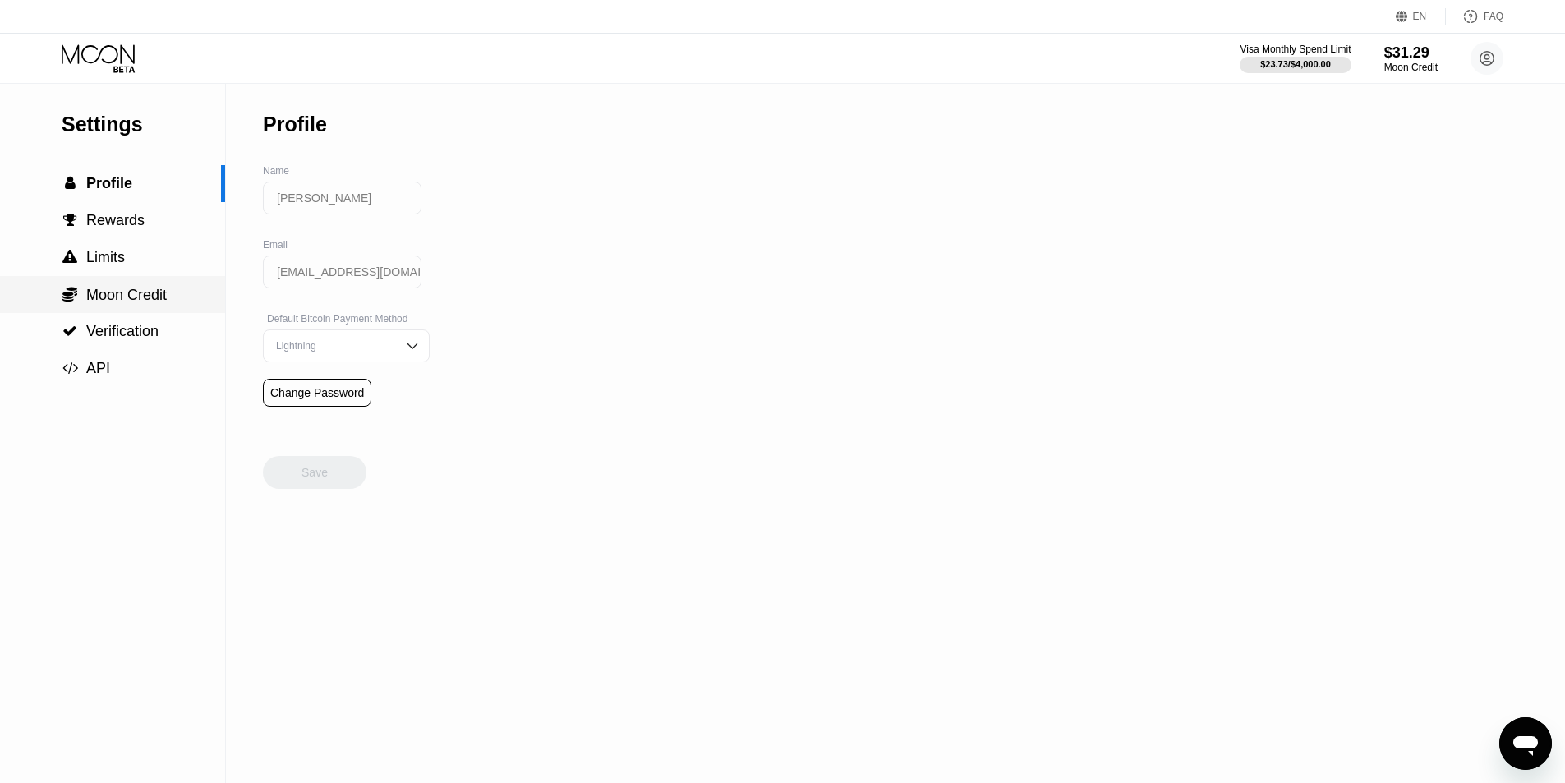
click at [134, 284] on div "Settings  Profile  Rewards  Limits  Moon Credit  Verification  API" at bounding box center [112, 235] width 225 height 303
click at [136, 357] on div " API" at bounding box center [112, 368] width 225 height 37
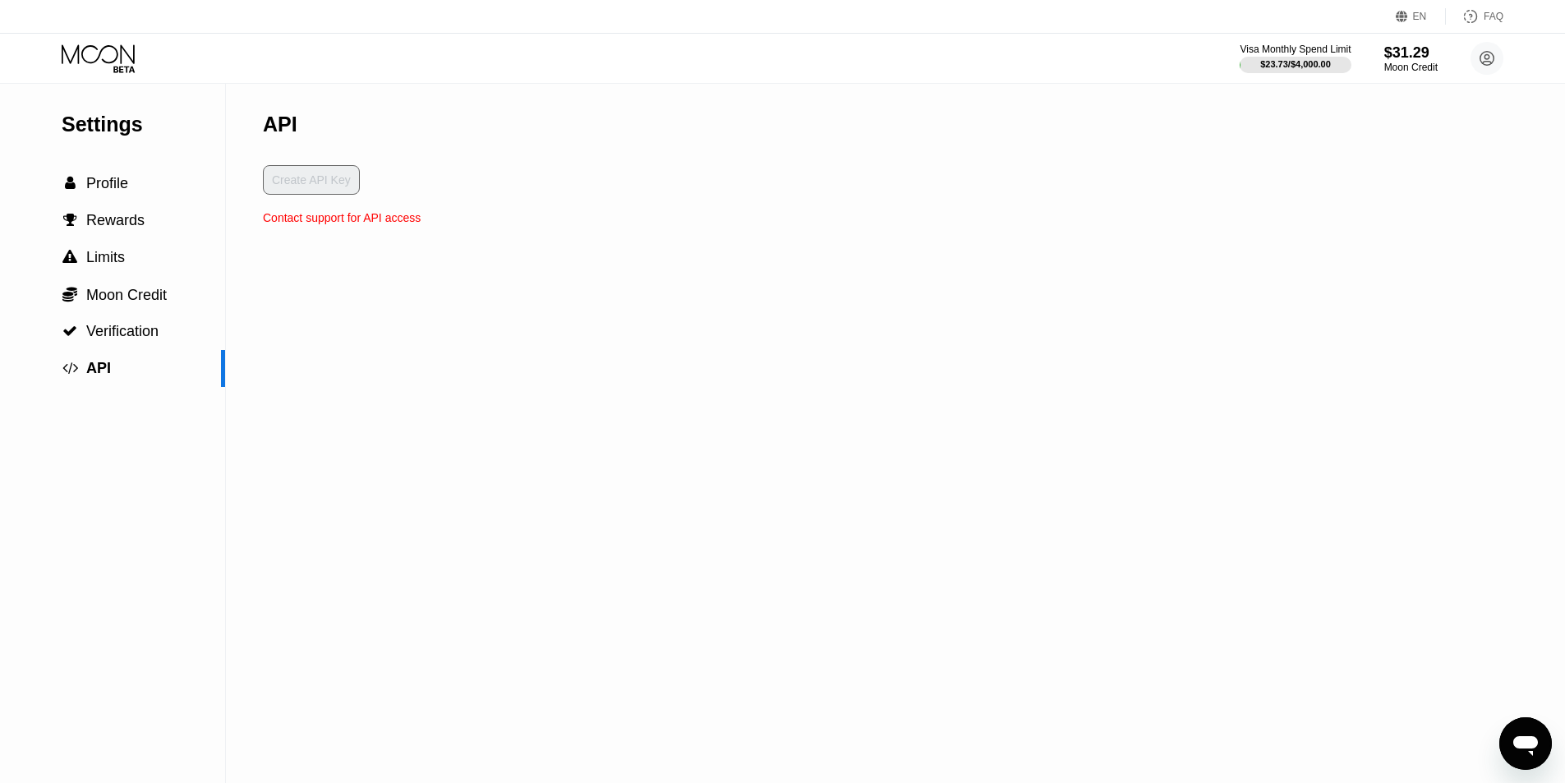
click at [166, 166] on div "Settings  Profile  Rewards  Limits  Moon Credit  Verification  API" at bounding box center [112, 235] width 225 height 303
click at [160, 192] on div " Profile" at bounding box center [112, 183] width 225 height 17
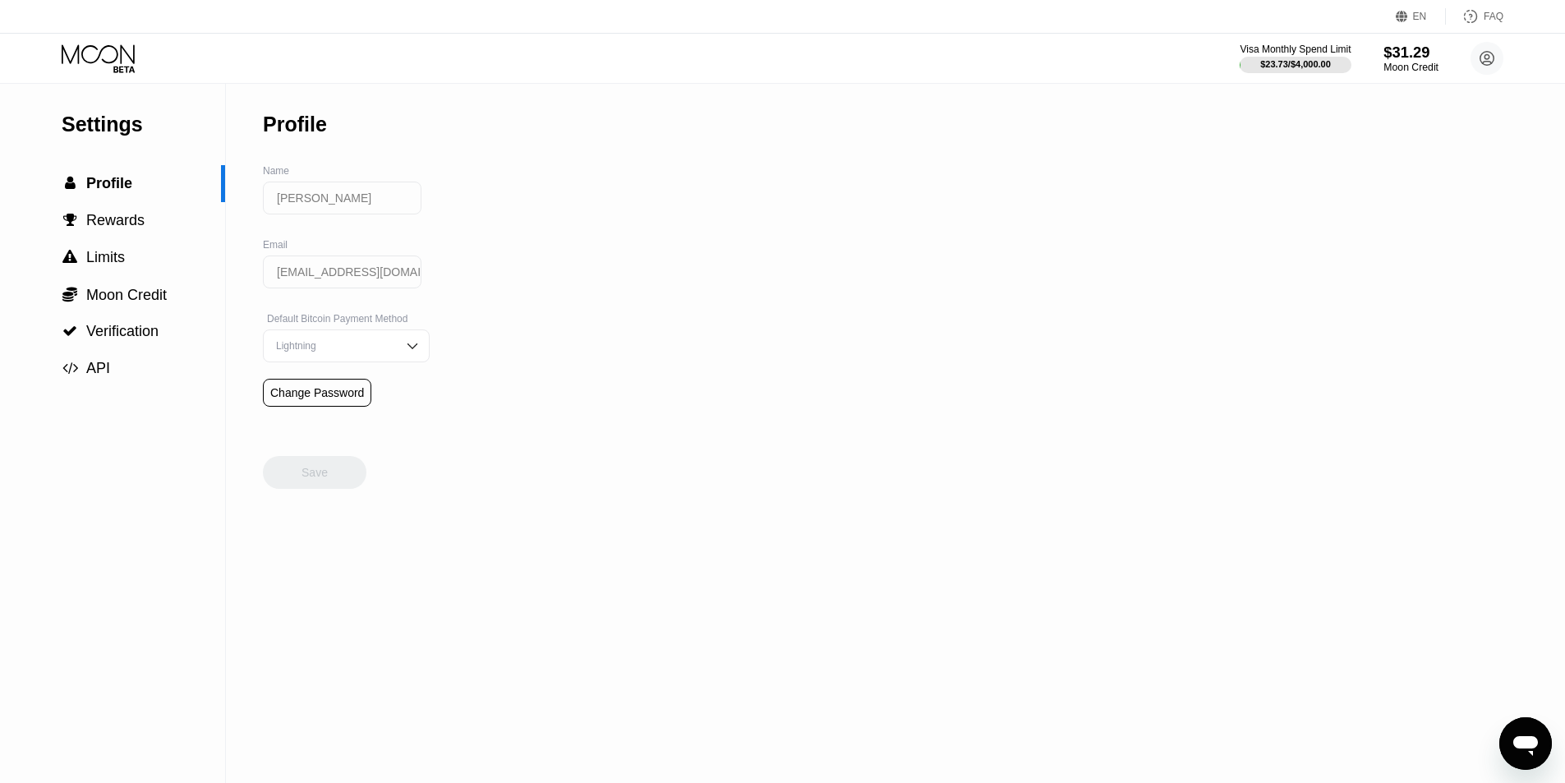
drag, startPoint x: 1407, startPoint y: 61, endPoint x: 1368, endPoint y: 104, distance: 58.1
click at [1407, 62] on div "$31.29 Moon Credit" at bounding box center [1411, 59] width 55 height 30
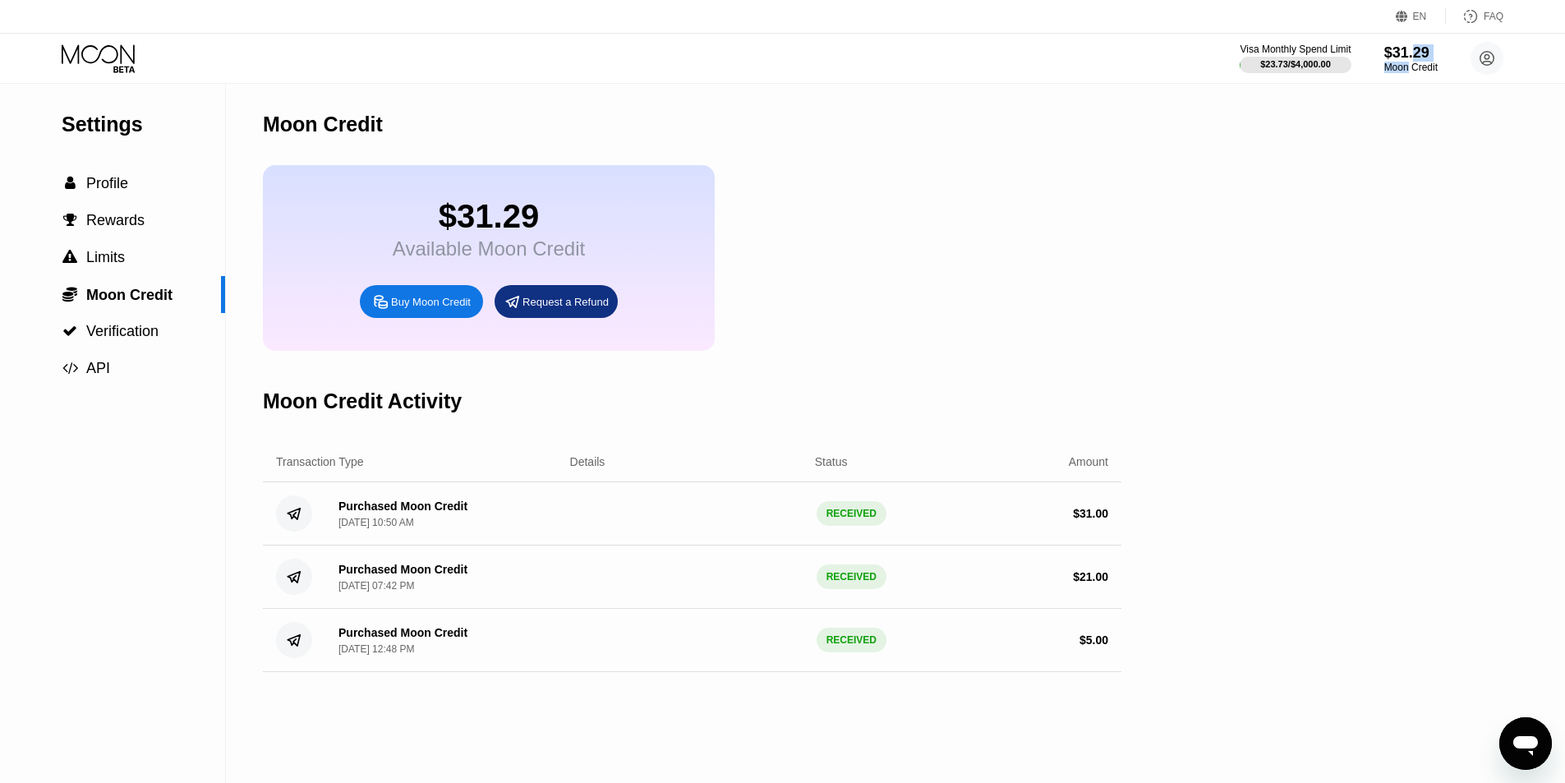
click at [422, 309] on div "Buy Moon Credit" at bounding box center [431, 302] width 80 height 14
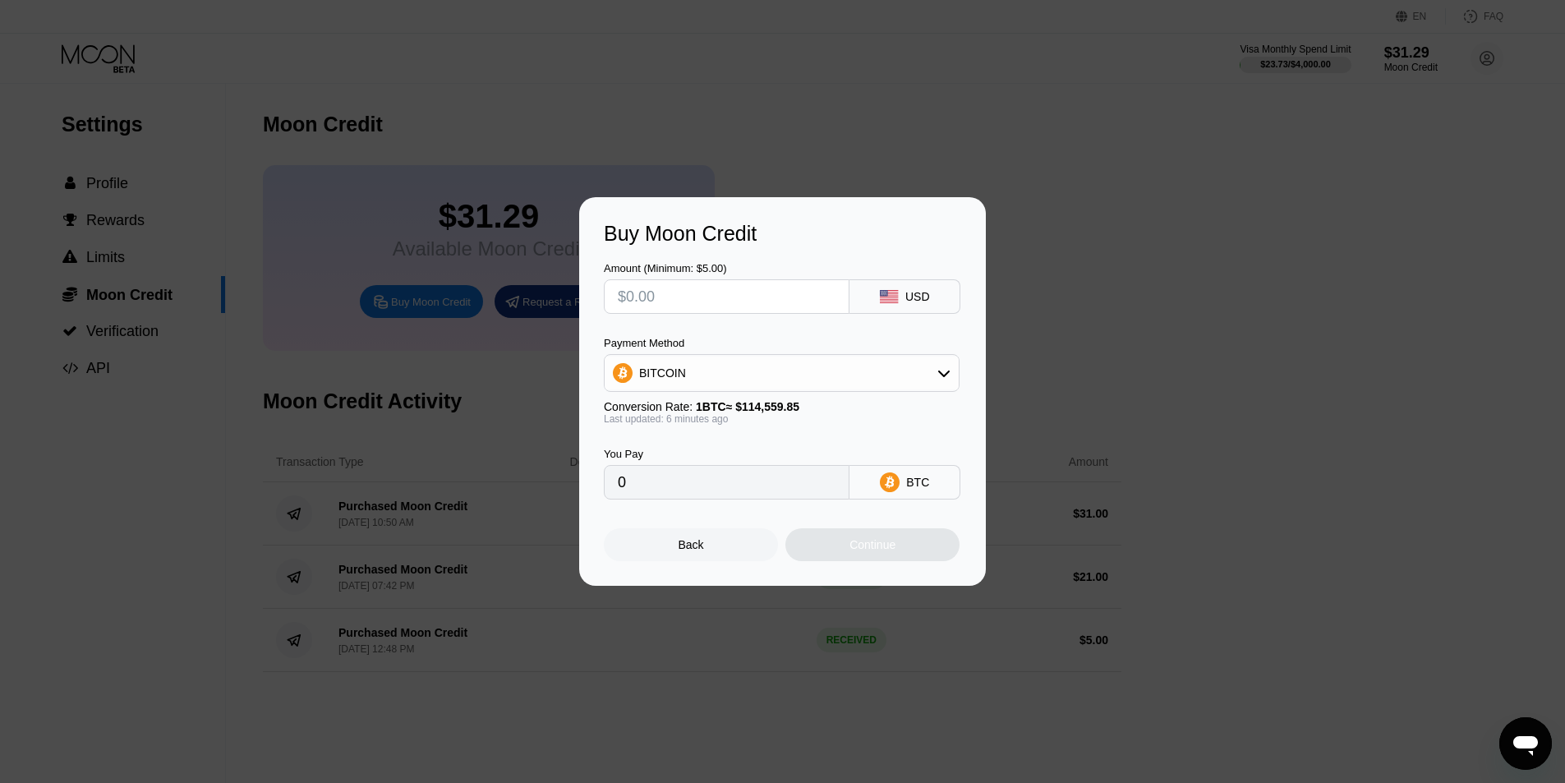
click at [743, 292] on input "text" at bounding box center [727, 296] width 218 height 33
type input "$5"
type input "0.00004367"
type input "$5"
click at [767, 375] on div "BITCOIN" at bounding box center [782, 373] width 354 height 33
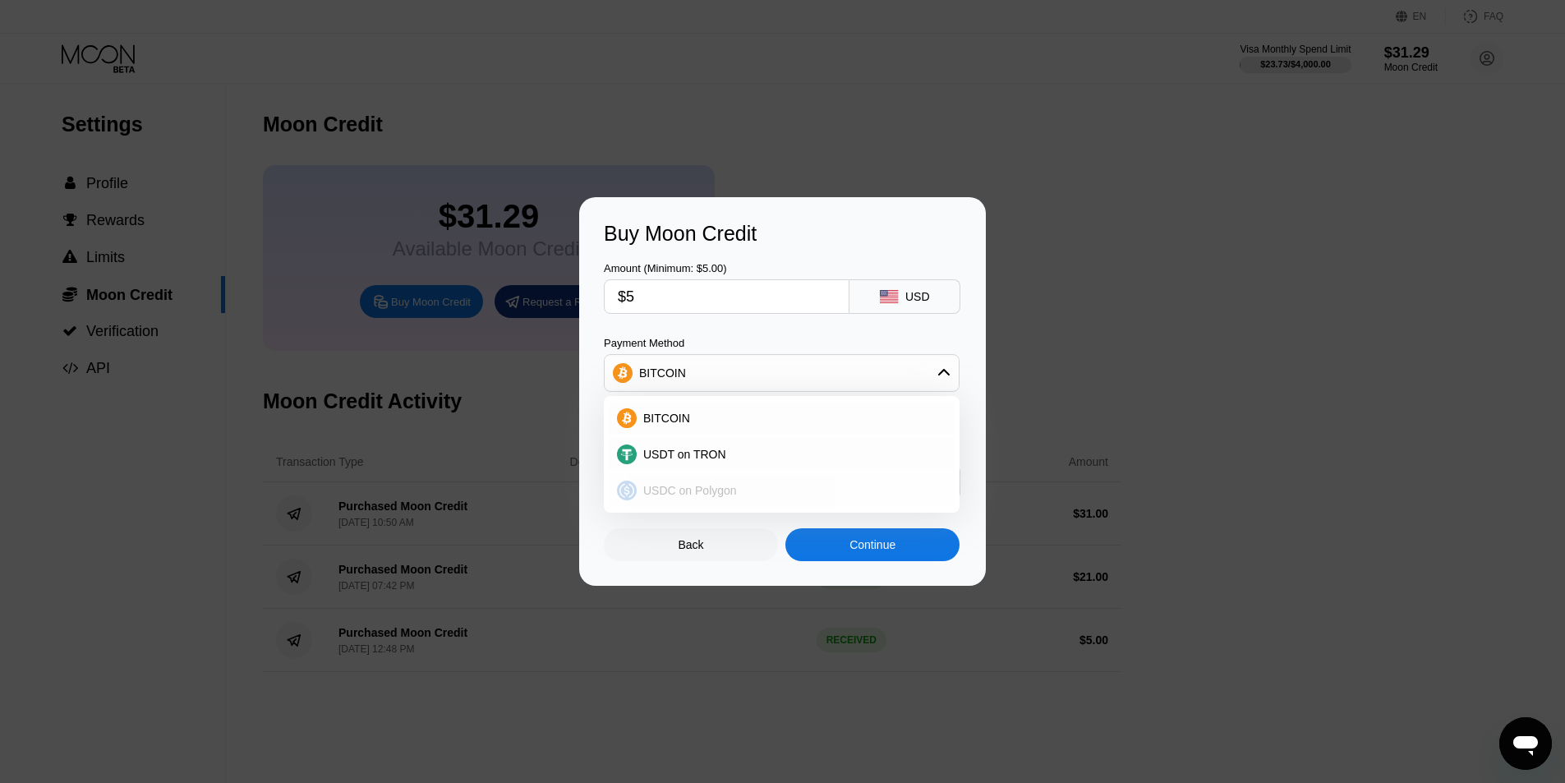
click at [740, 492] on div "USDC on Polygon" at bounding box center [792, 490] width 310 height 13
type input "5.00000000"
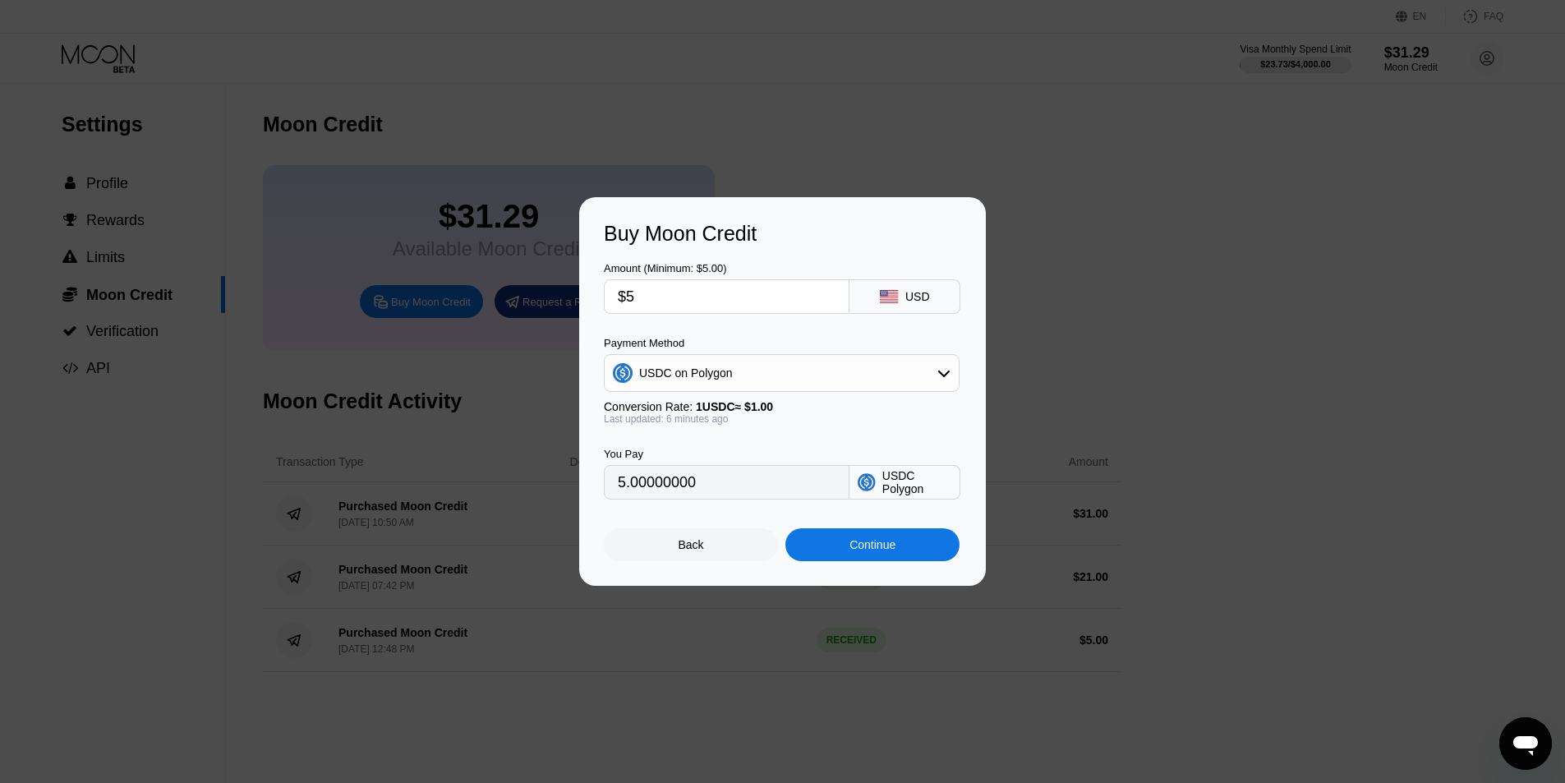
click at [876, 547] on div "Continue" at bounding box center [873, 544] width 46 height 13
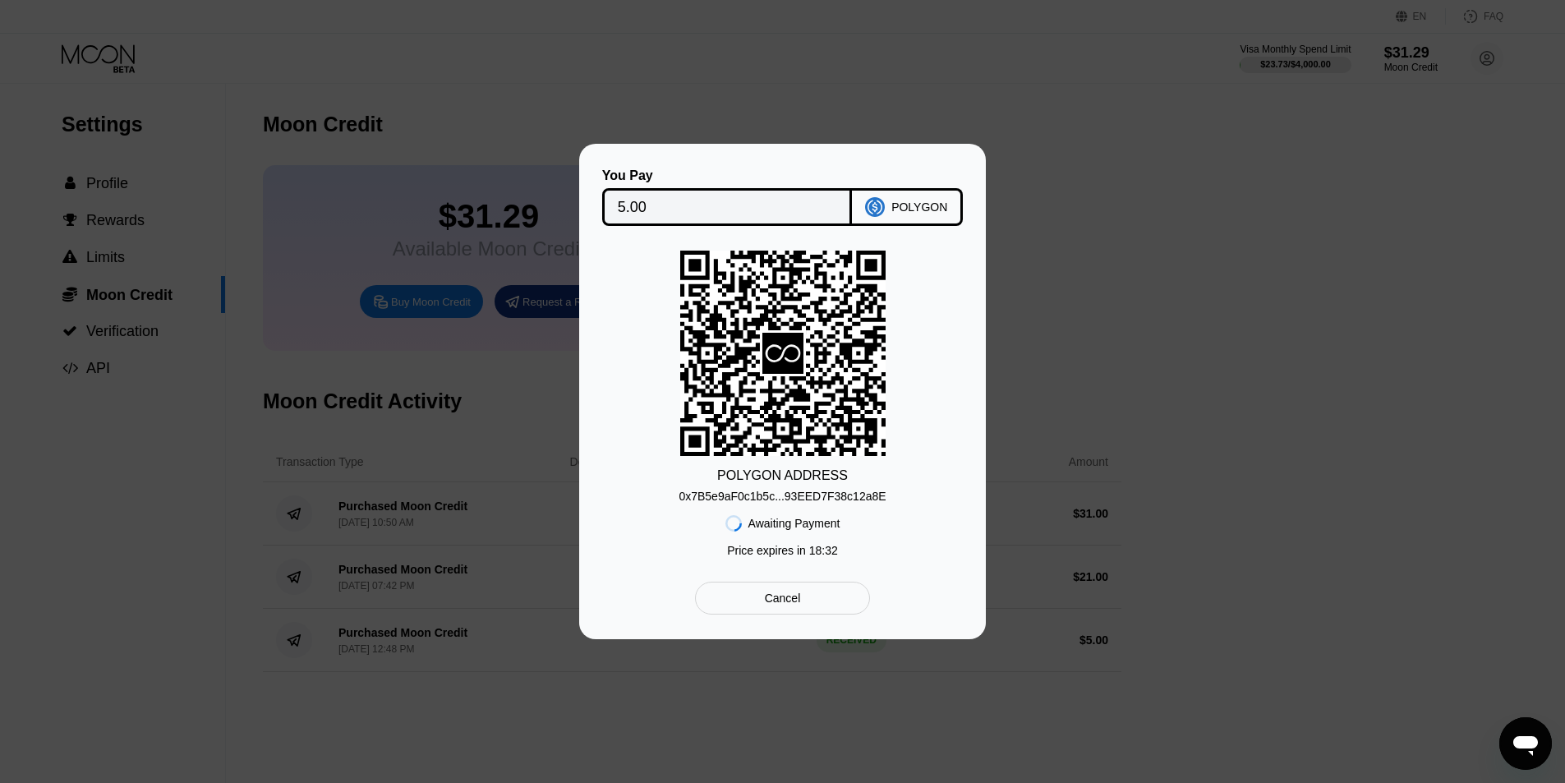
click at [814, 506] on div "Awaiting Payment Price expires in 18 : 32" at bounding box center [783, 534] width 115 height 62
click at [829, 499] on div "0x7B5e9aF0c1b5c...93EED7F38c12a8E" at bounding box center [782, 496] width 207 height 13
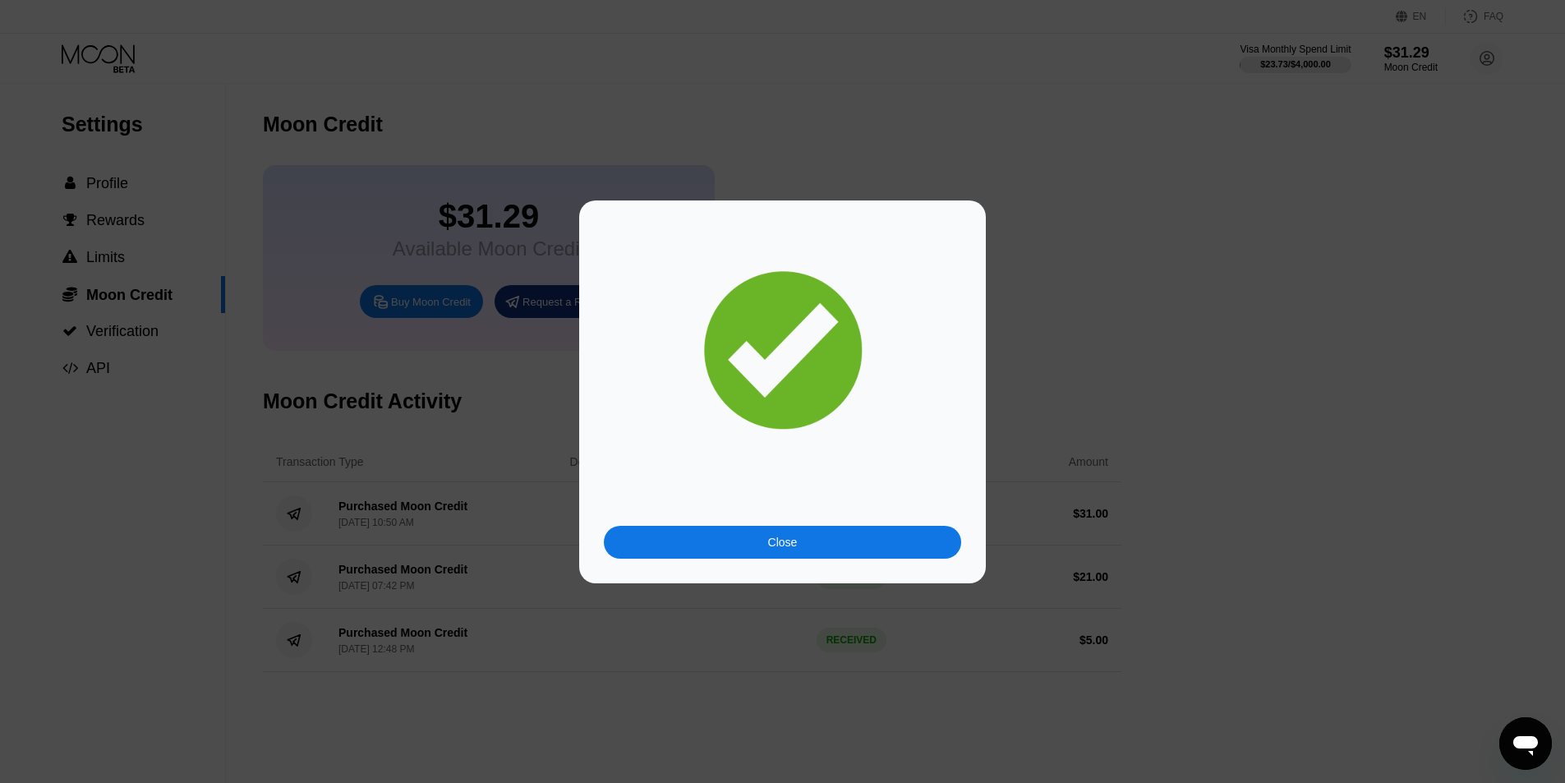
click at [805, 550] on div "Close" at bounding box center [782, 542] width 357 height 33
